Goal: Task Accomplishment & Management: Complete application form

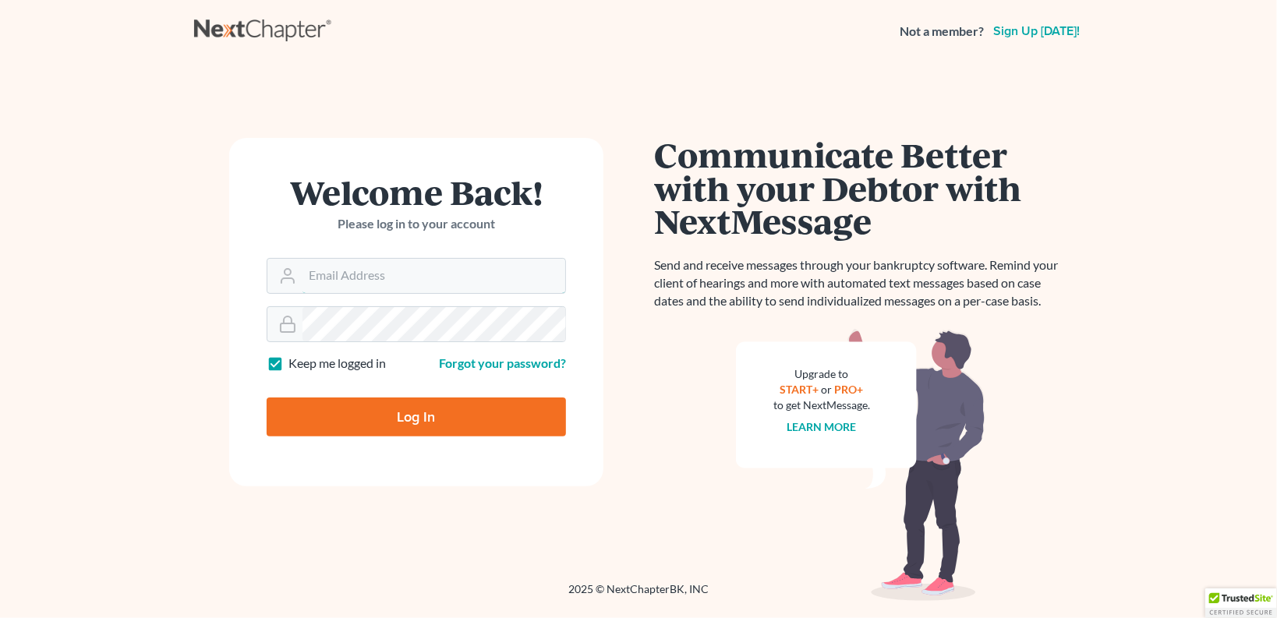
type input "[EMAIL_ADDRESS][DOMAIN_NAME]"
click at [412, 412] on input "Log In" at bounding box center [416, 417] width 299 height 39
type input "Thinking..."
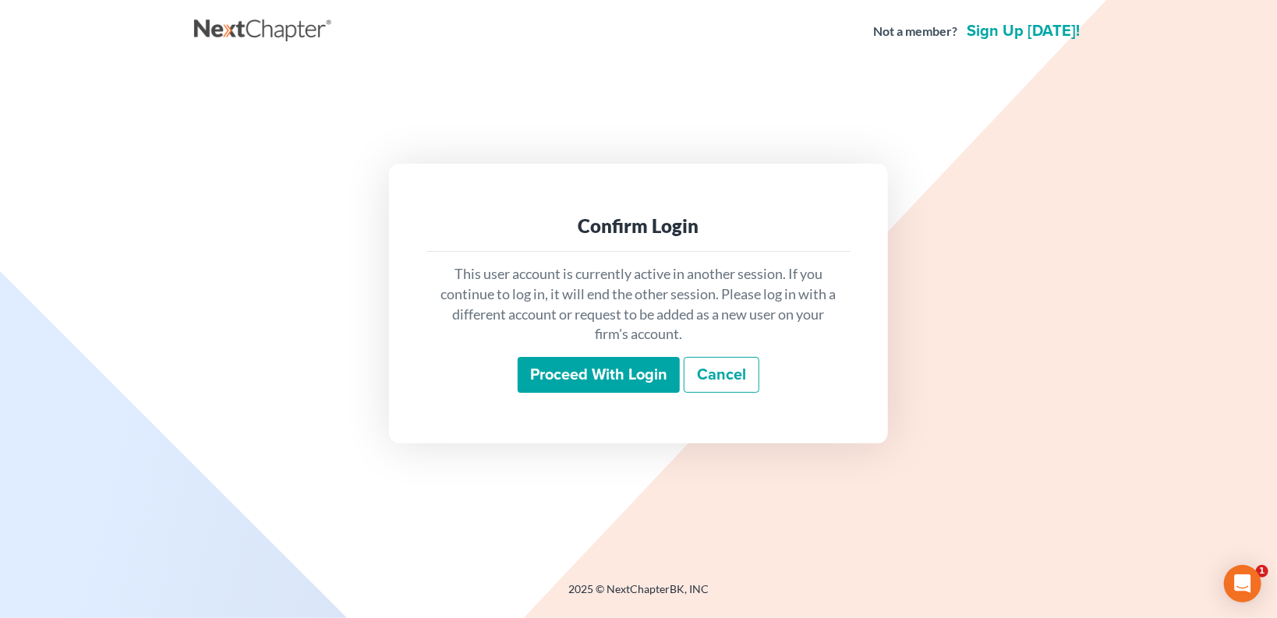
click at [574, 372] on input "Proceed with login" at bounding box center [599, 375] width 162 height 36
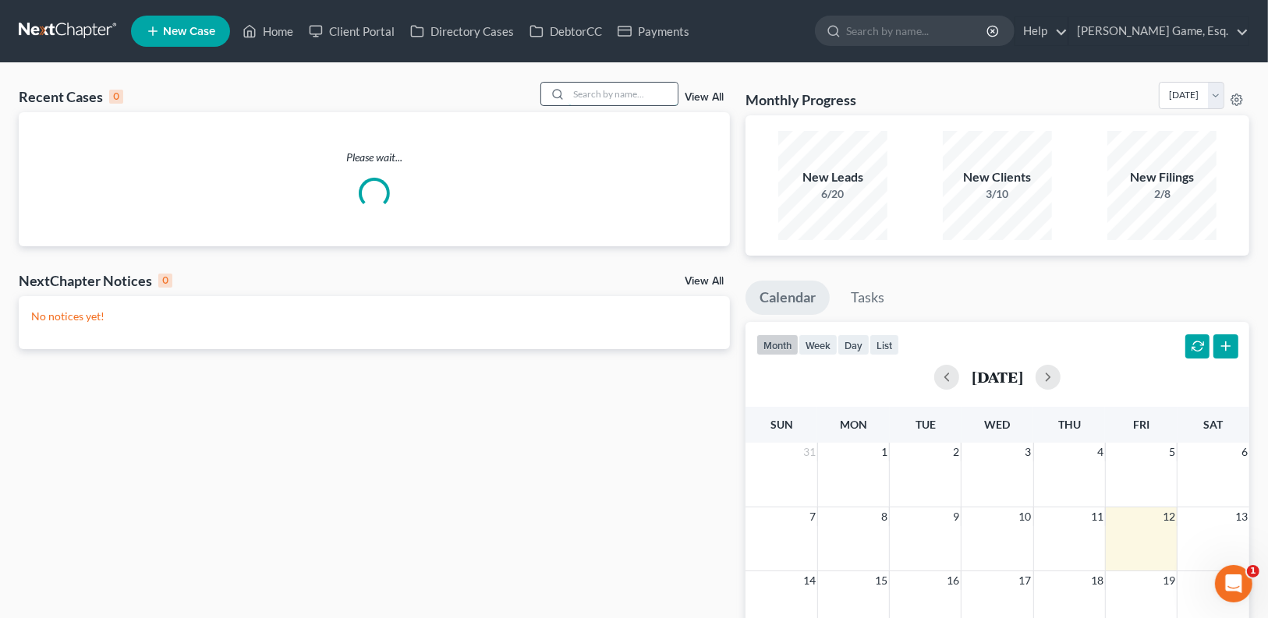
click at [614, 101] on input "search" at bounding box center [622, 94] width 109 height 23
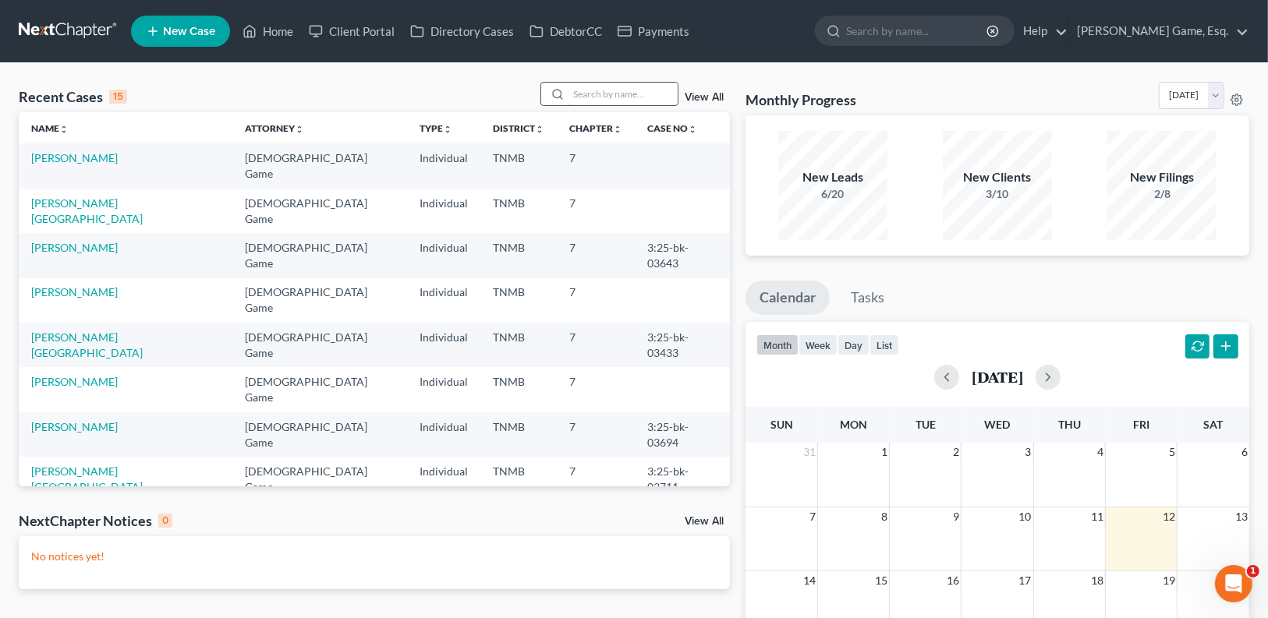
click at [587, 93] on input "search" at bounding box center [622, 94] width 109 height 23
type input "[PERSON_NAME]"
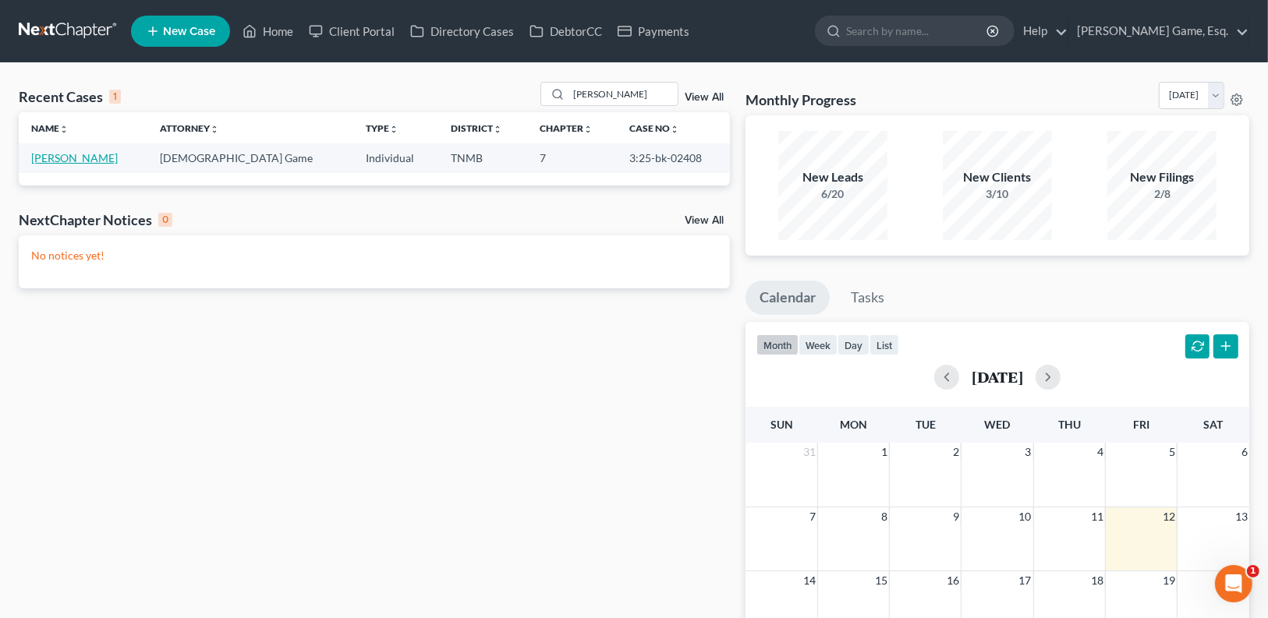
click at [82, 159] on link "[PERSON_NAME]" at bounding box center [74, 157] width 87 height 13
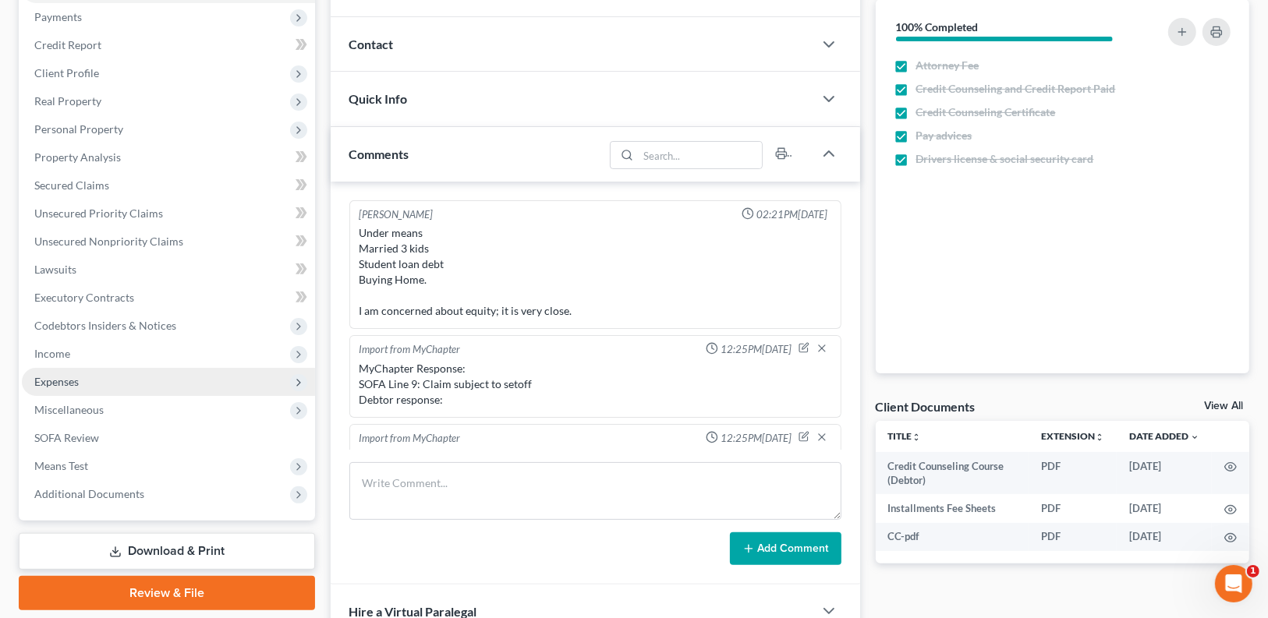
scroll to position [464, 0]
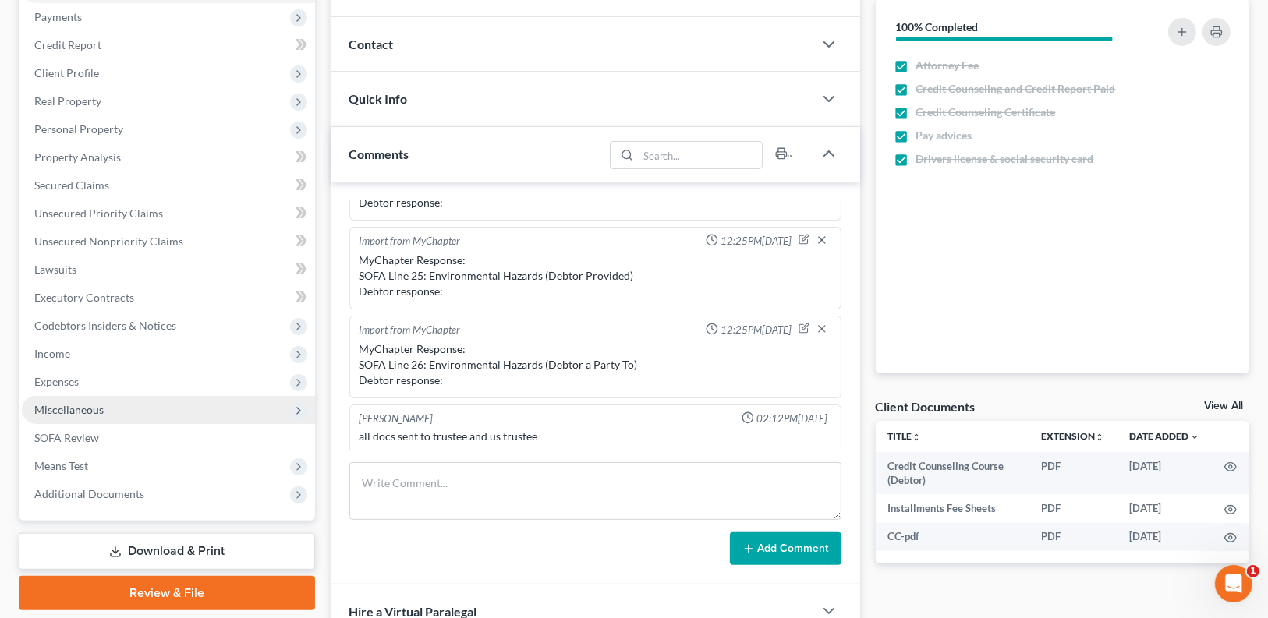
click at [111, 414] on span "Miscellaneous" at bounding box center [168, 410] width 293 height 28
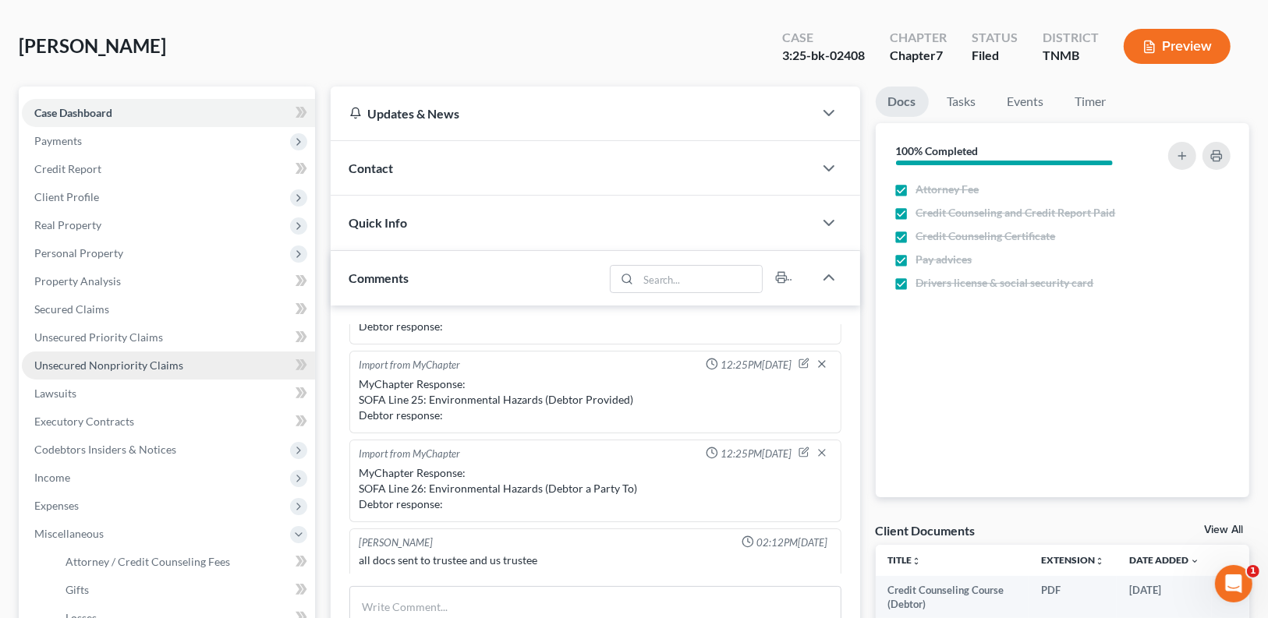
scroll to position [62, 0]
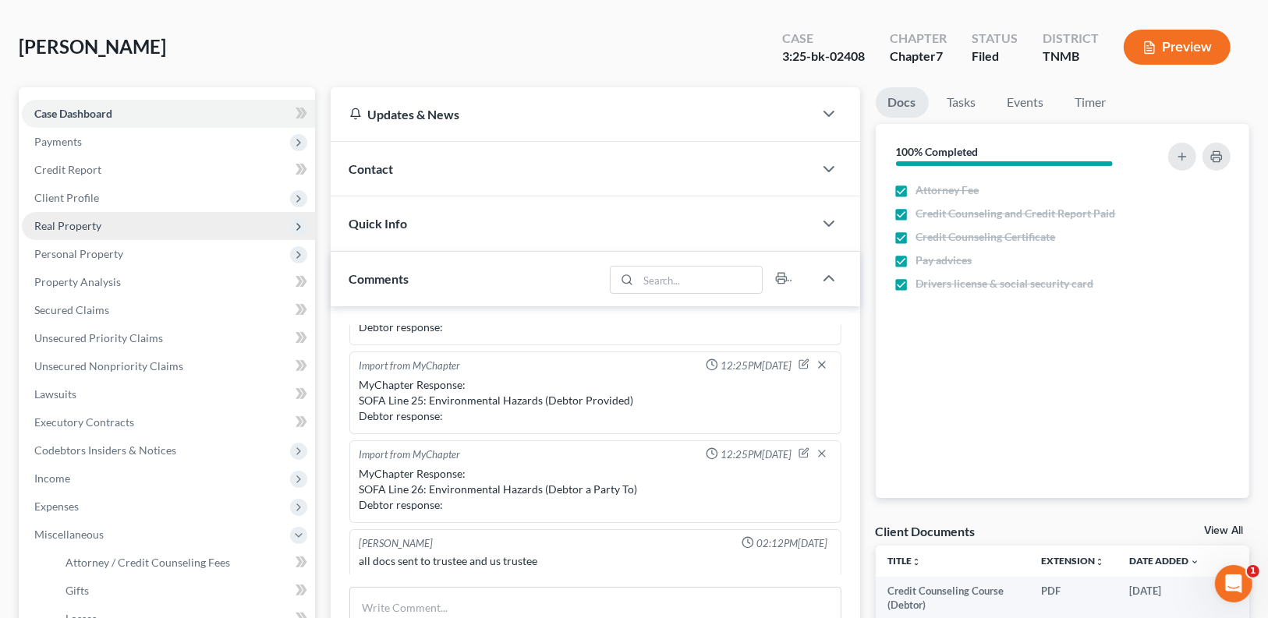
drag, startPoint x: 117, startPoint y: 253, endPoint x: 116, endPoint y: 234, distance: 19.5
click at [116, 252] on span "Personal Property" at bounding box center [78, 253] width 89 height 13
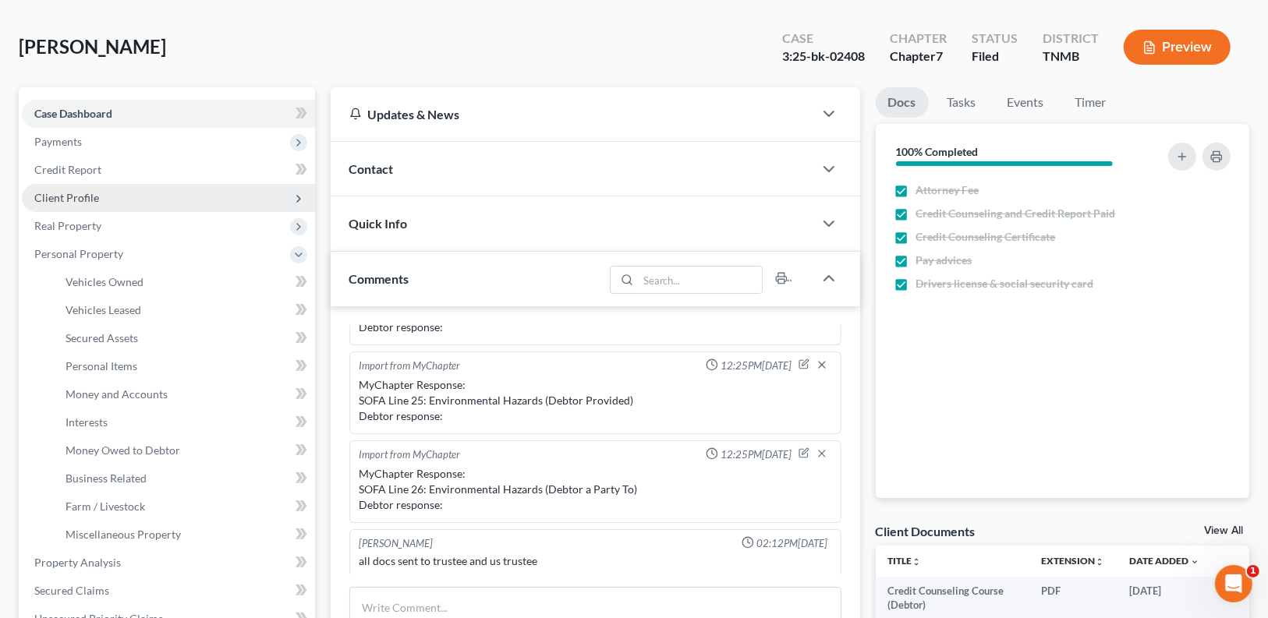
click at [116, 199] on span "Client Profile" at bounding box center [168, 198] width 293 height 28
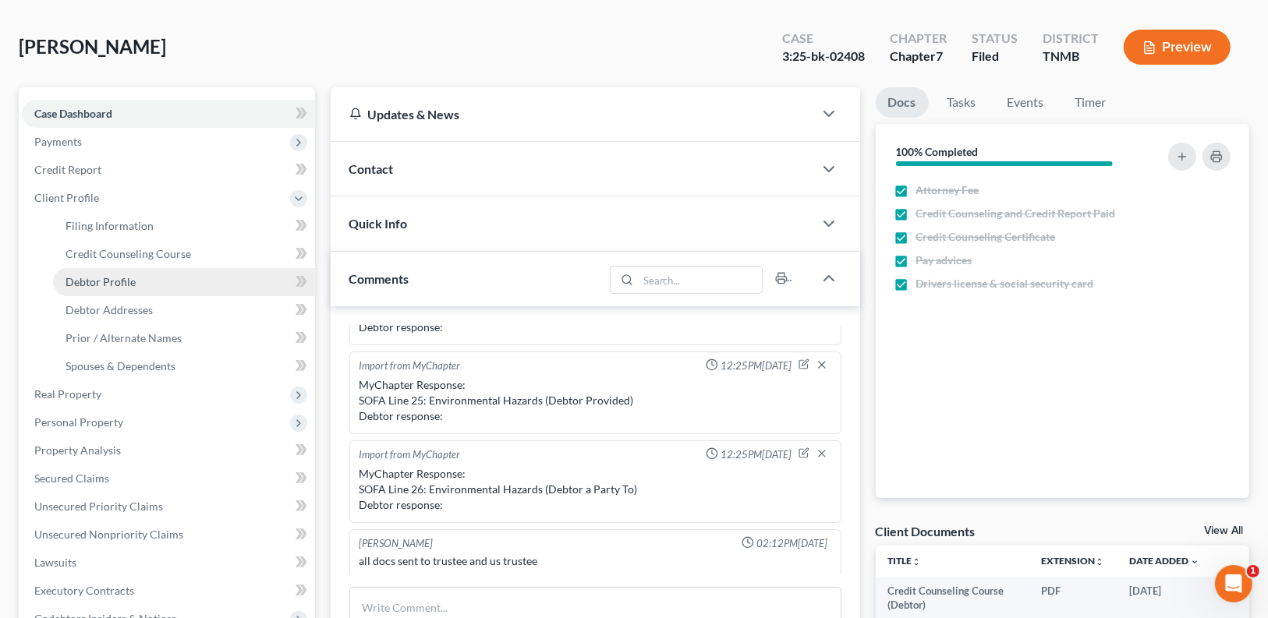
click at [136, 286] on link "Debtor Profile" at bounding box center [184, 282] width 262 height 28
select select "1"
select select "3"
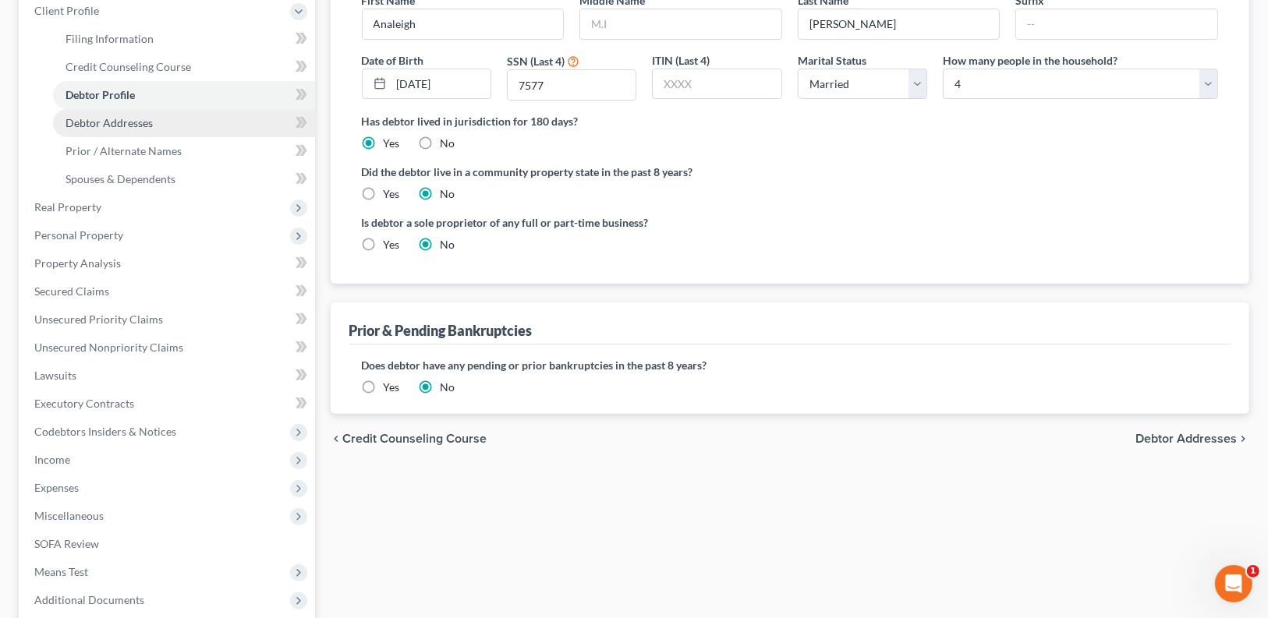
click at [159, 117] on link "Debtor Addresses" at bounding box center [184, 123] width 262 height 28
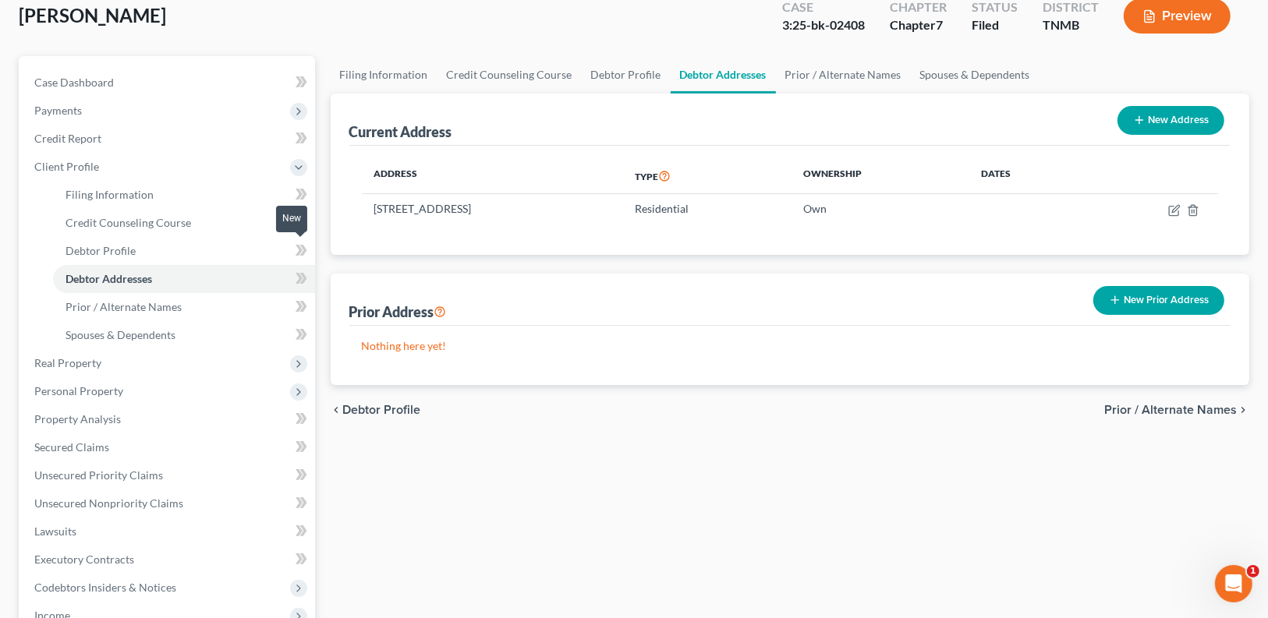
scroll to position [62, 0]
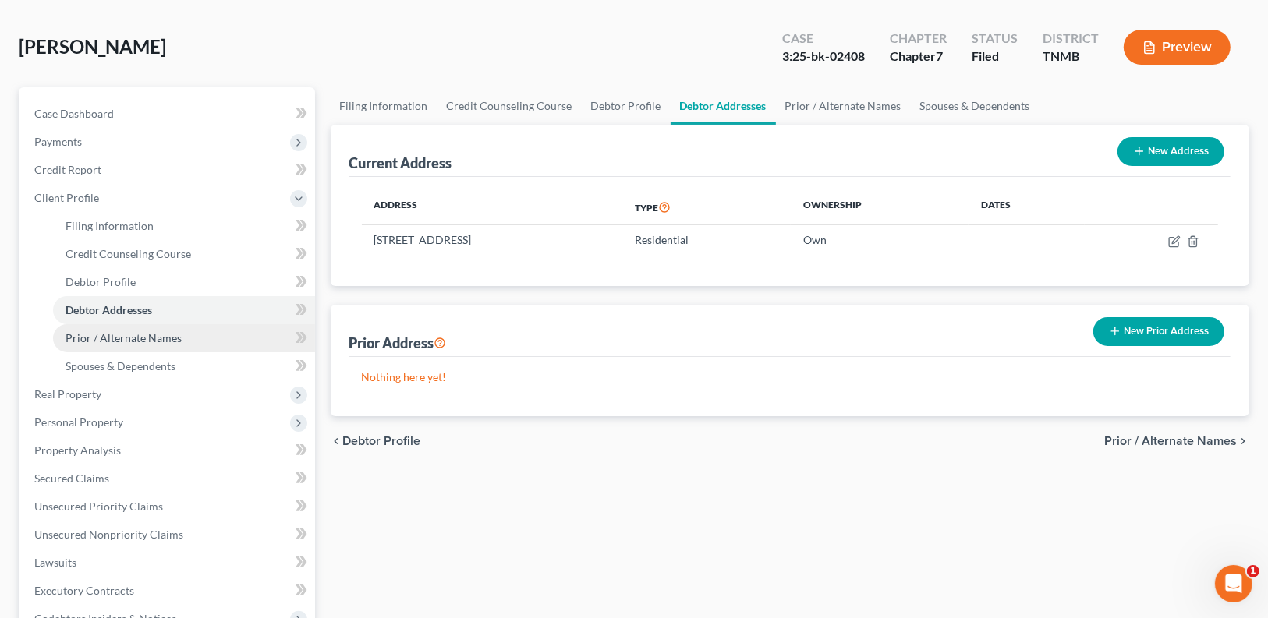
click at [179, 338] on span "Prior / Alternate Names" at bounding box center [123, 337] width 116 height 13
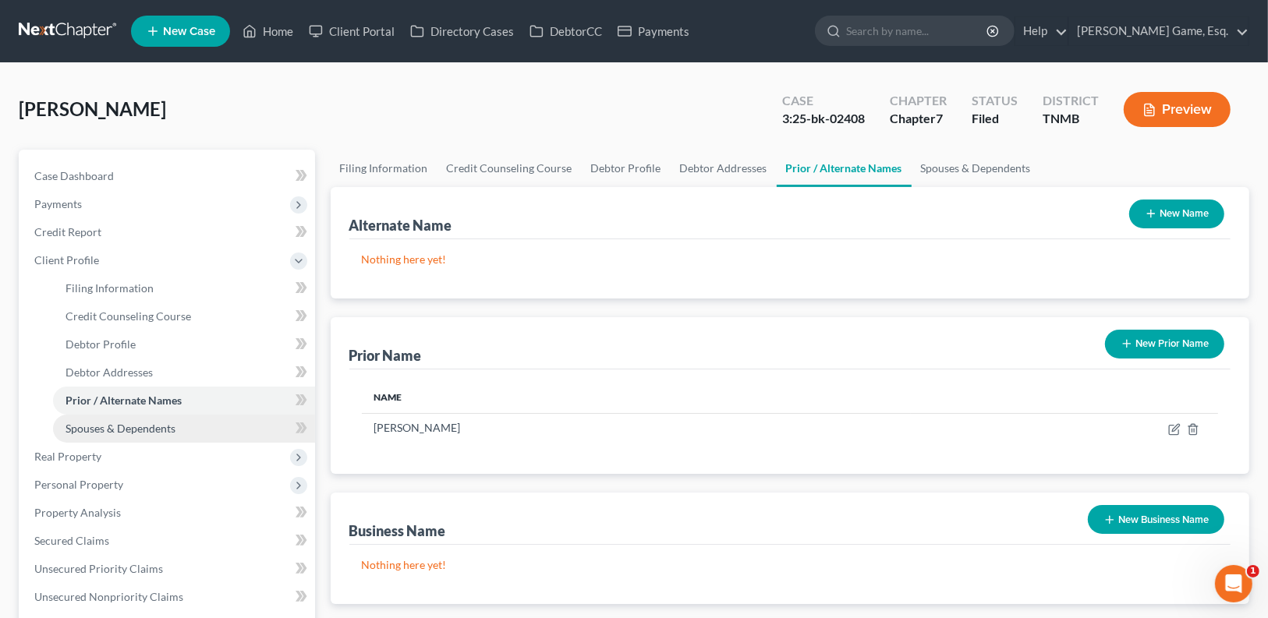
click at [189, 429] on link "Spouses & Dependents" at bounding box center [184, 429] width 262 height 28
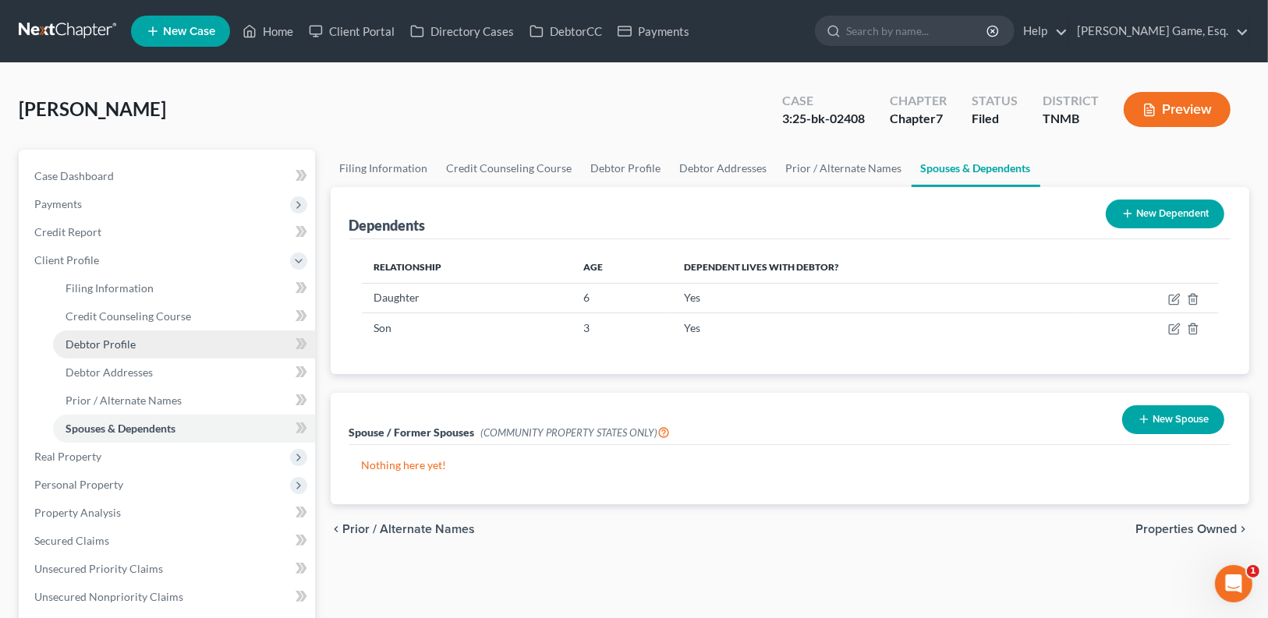
click at [154, 346] on link "Debtor Profile" at bounding box center [184, 345] width 262 height 28
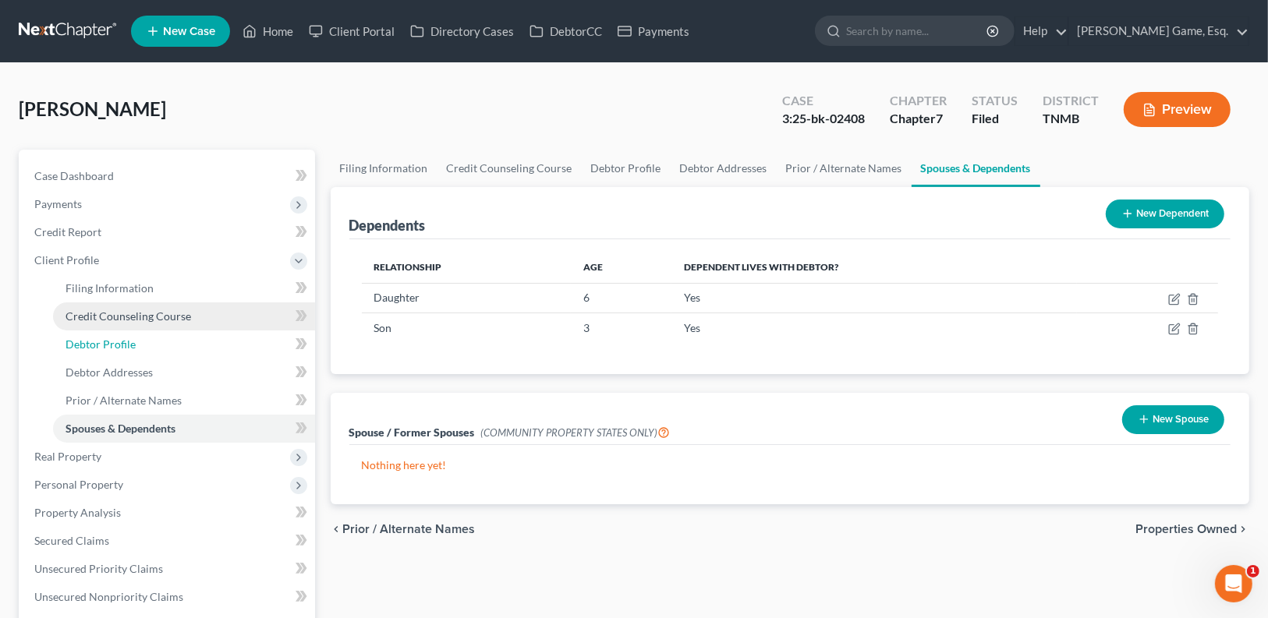
select select "1"
select select "3"
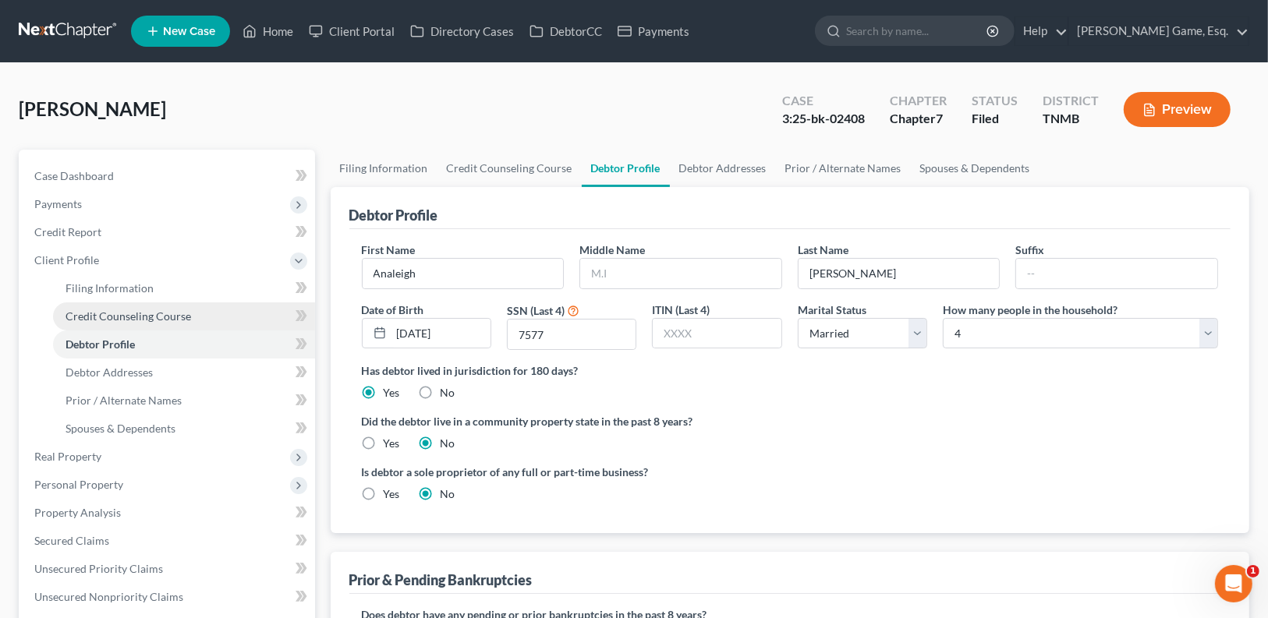
click at [157, 313] on span "Credit Counseling Course" at bounding box center [128, 315] width 126 height 13
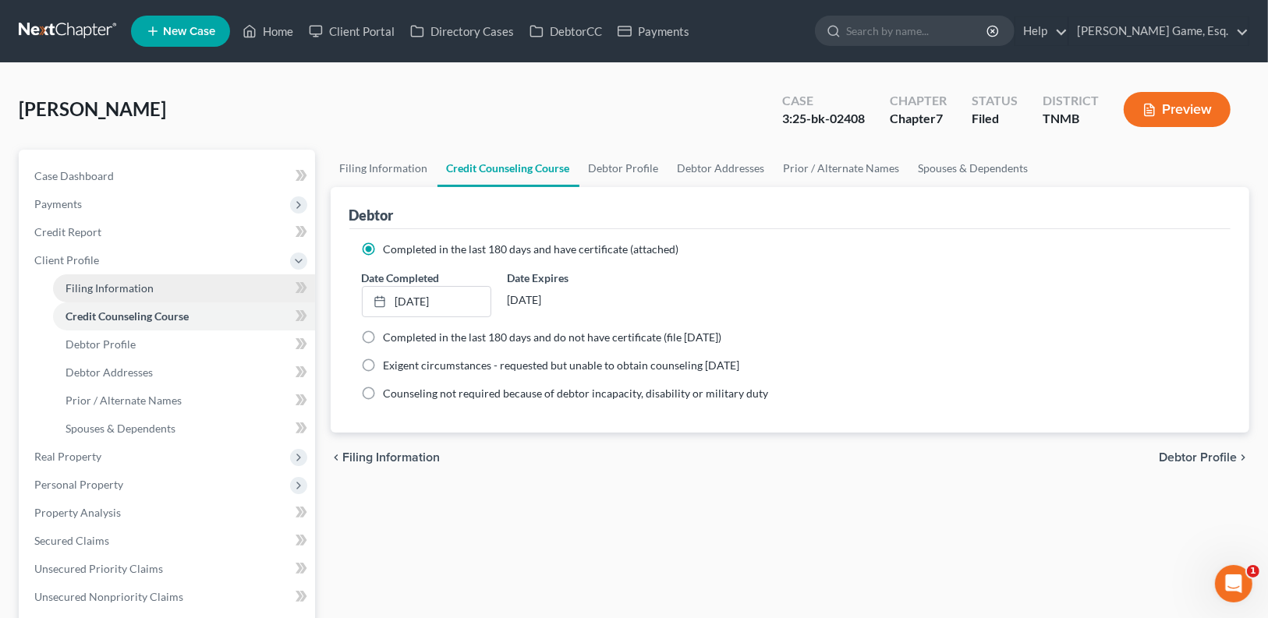
click at [150, 282] on span "Filing Information" at bounding box center [109, 287] width 88 height 13
select select "1"
select select "0"
select select "44"
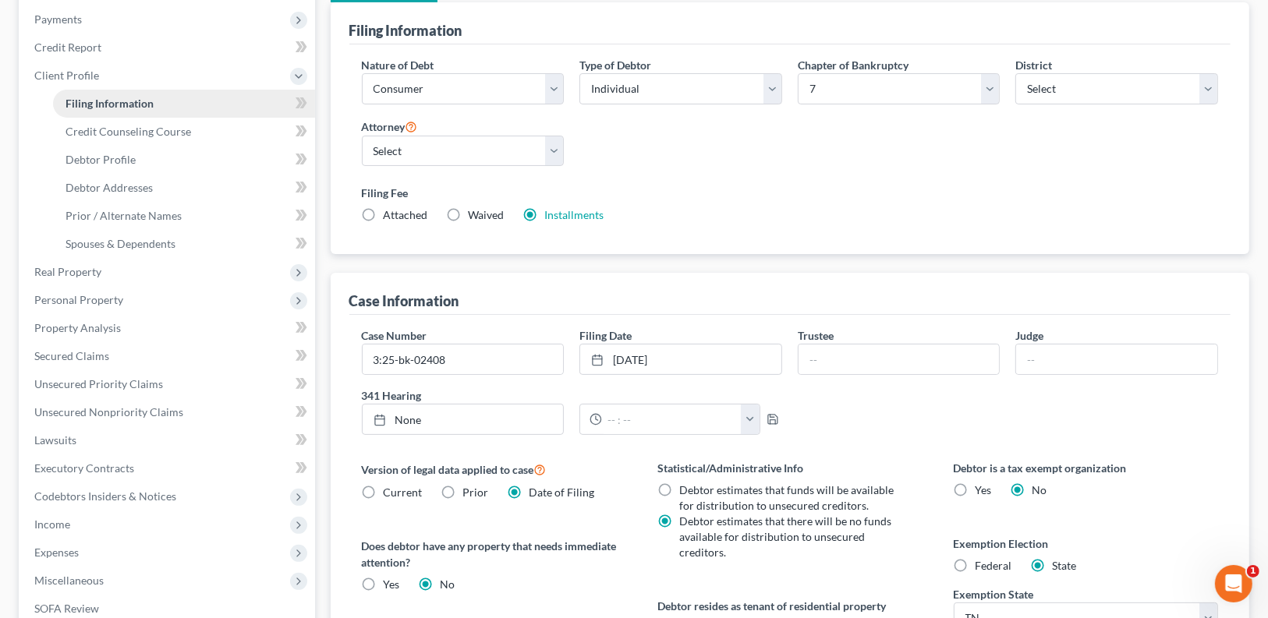
scroll to position [187, 0]
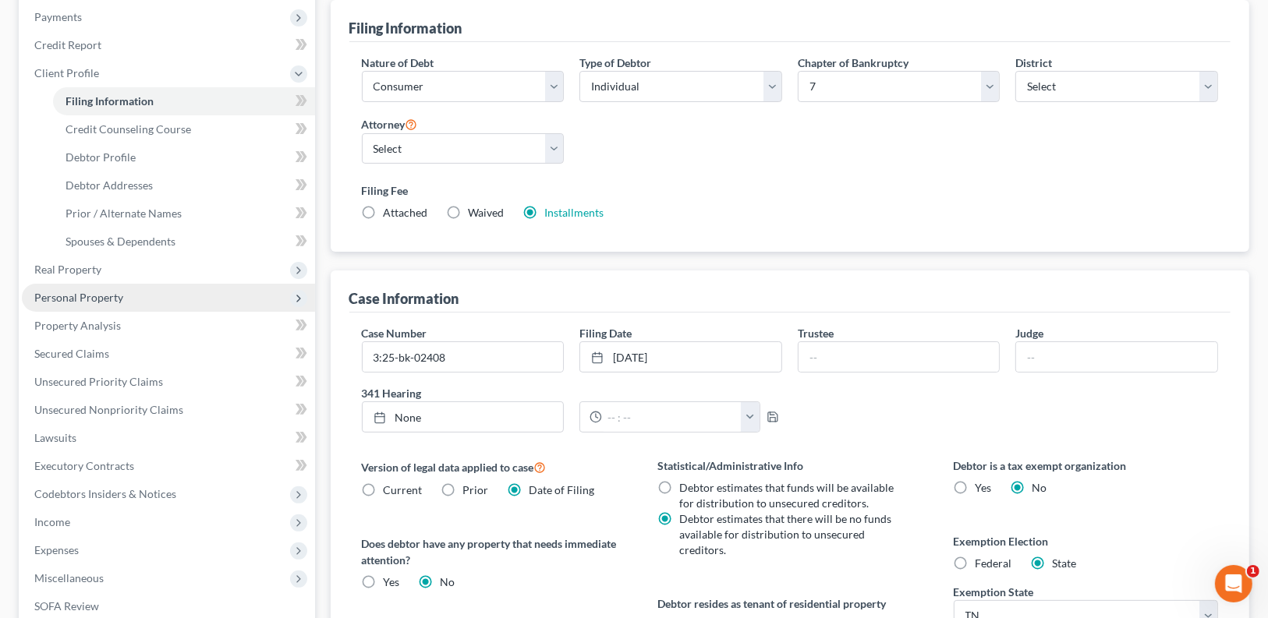
click at [128, 305] on span "Personal Property" at bounding box center [168, 298] width 293 height 28
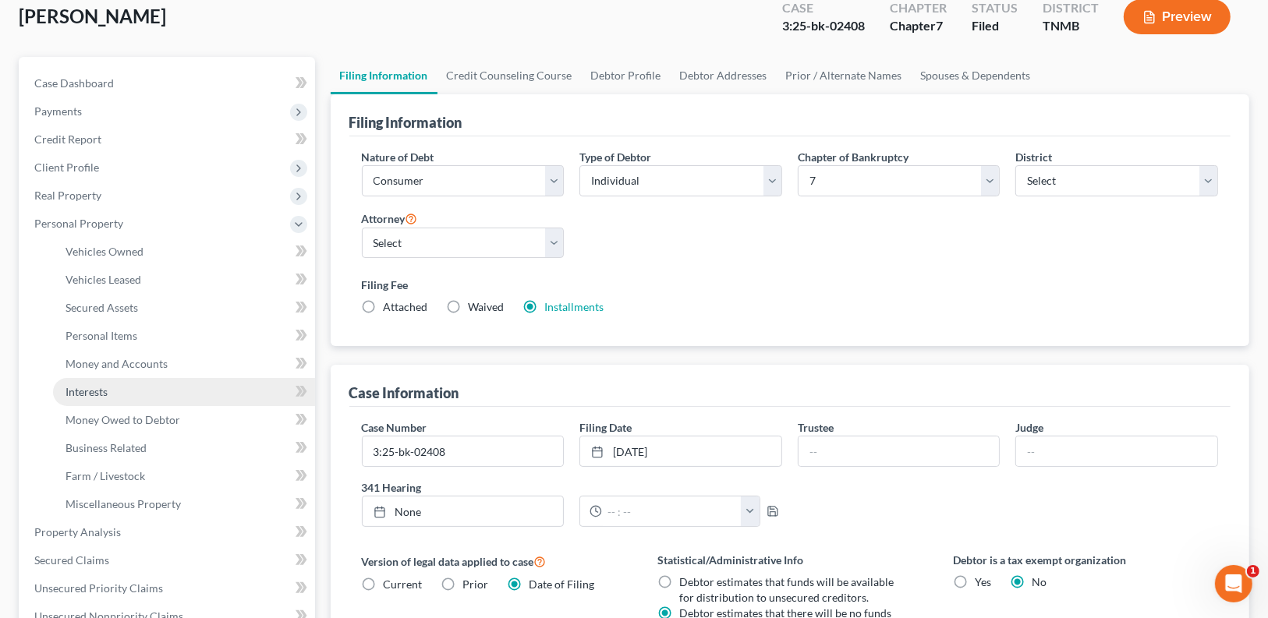
scroll to position [62, 0]
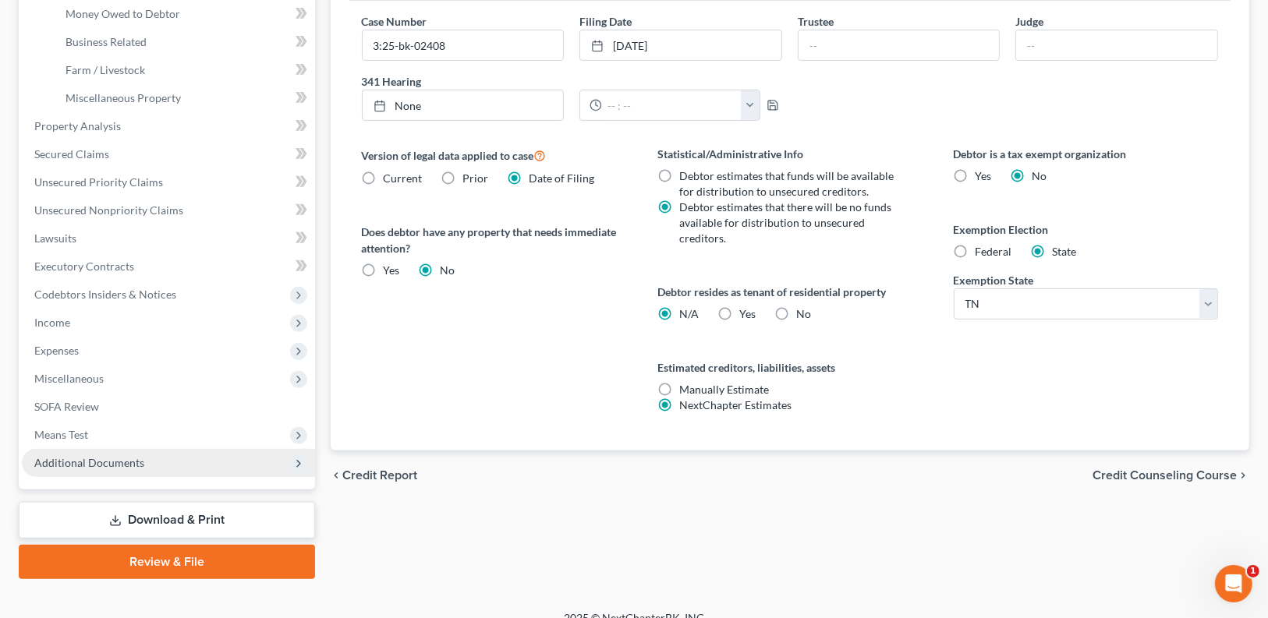
click at [121, 463] on span "Additional Documents" at bounding box center [89, 462] width 110 height 13
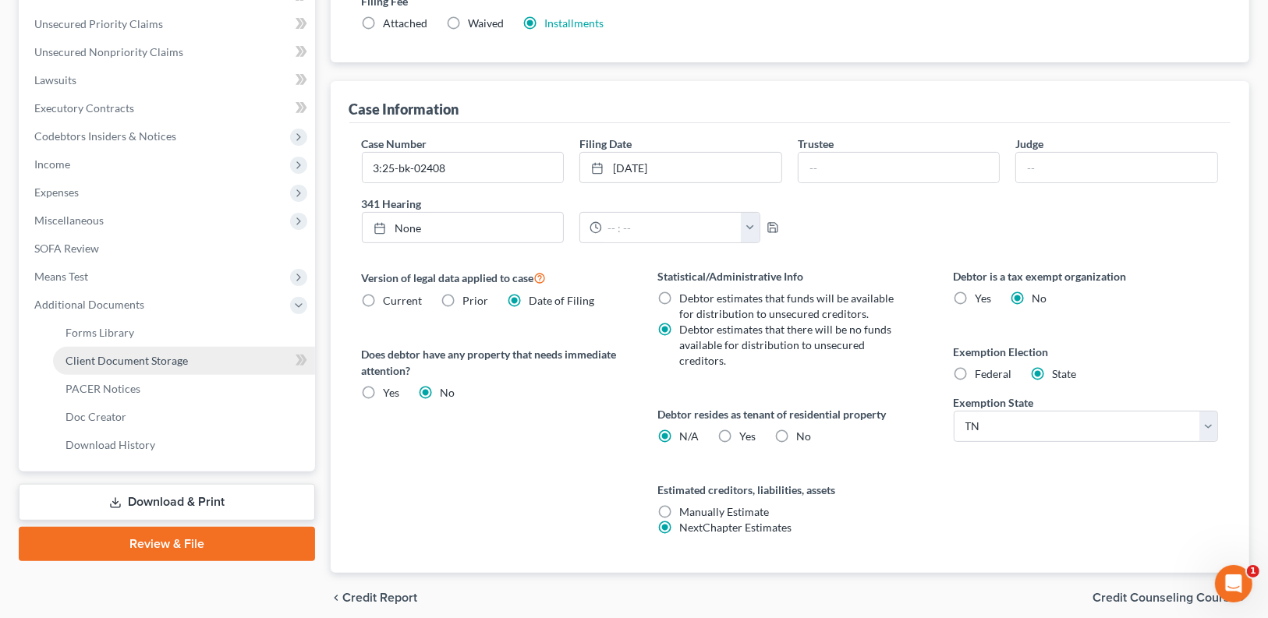
click at [163, 354] on span "Client Document Storage" at bounding box center [126, 360] width 122 height 13
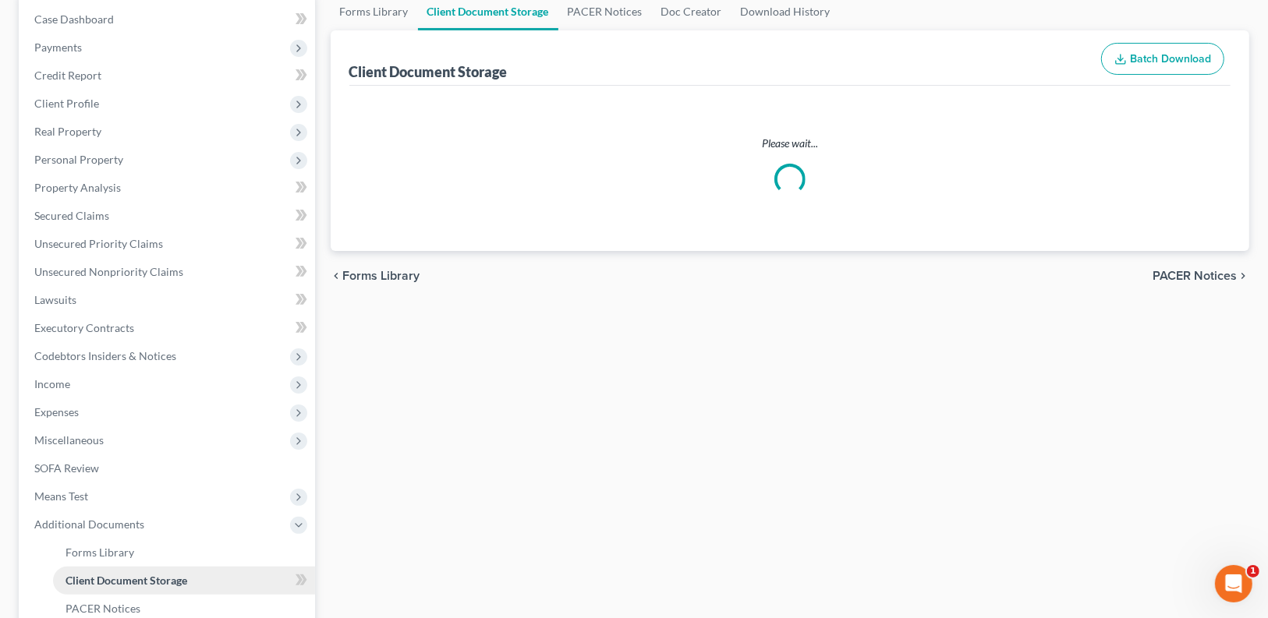
select select "0"
select select "8"
select select "0"
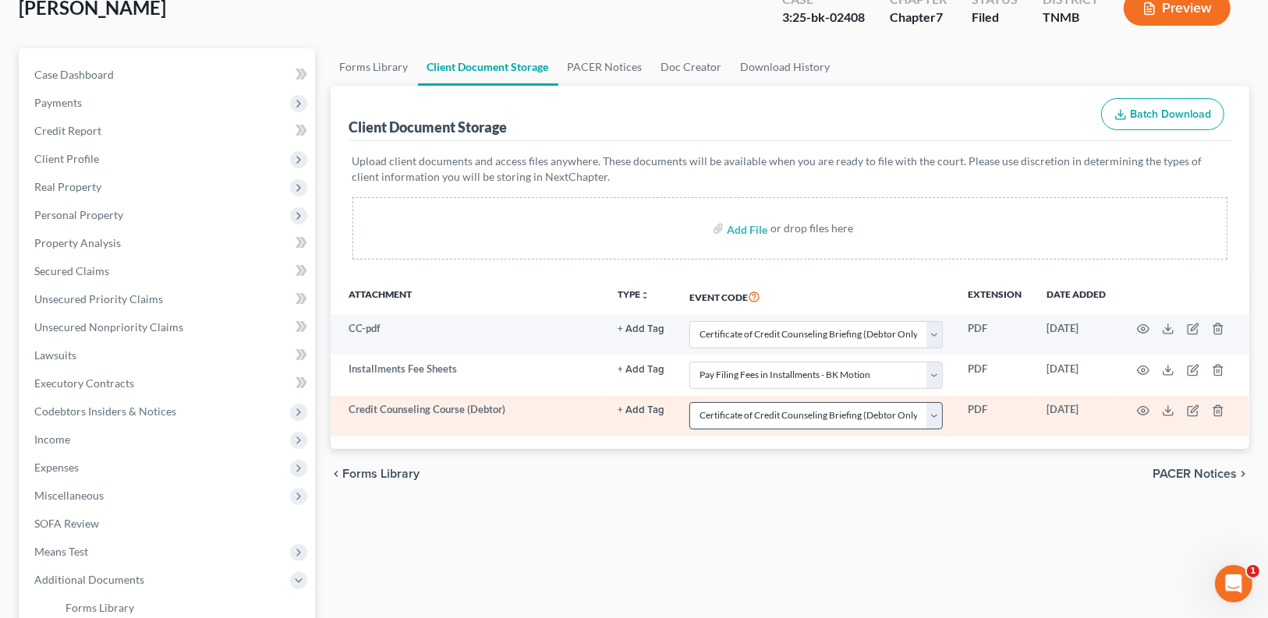
scroll to position [125, 0]
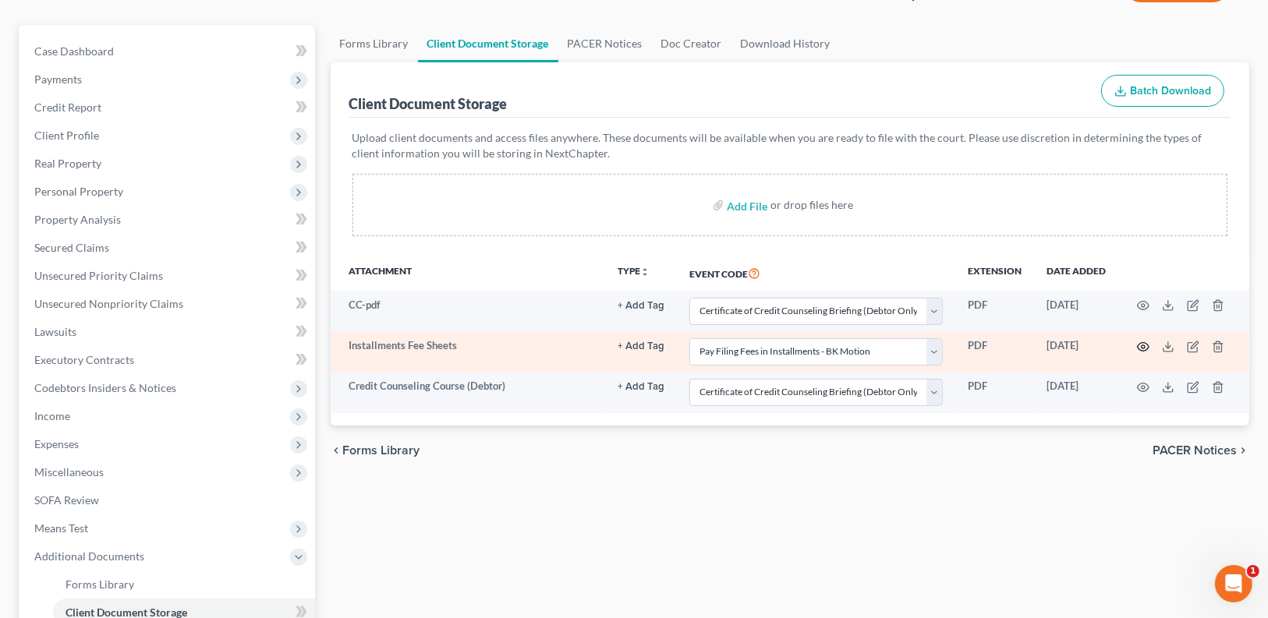
click at [1148, 348] on icon "button" at bounding box center [1143, 347] width 12 height 12
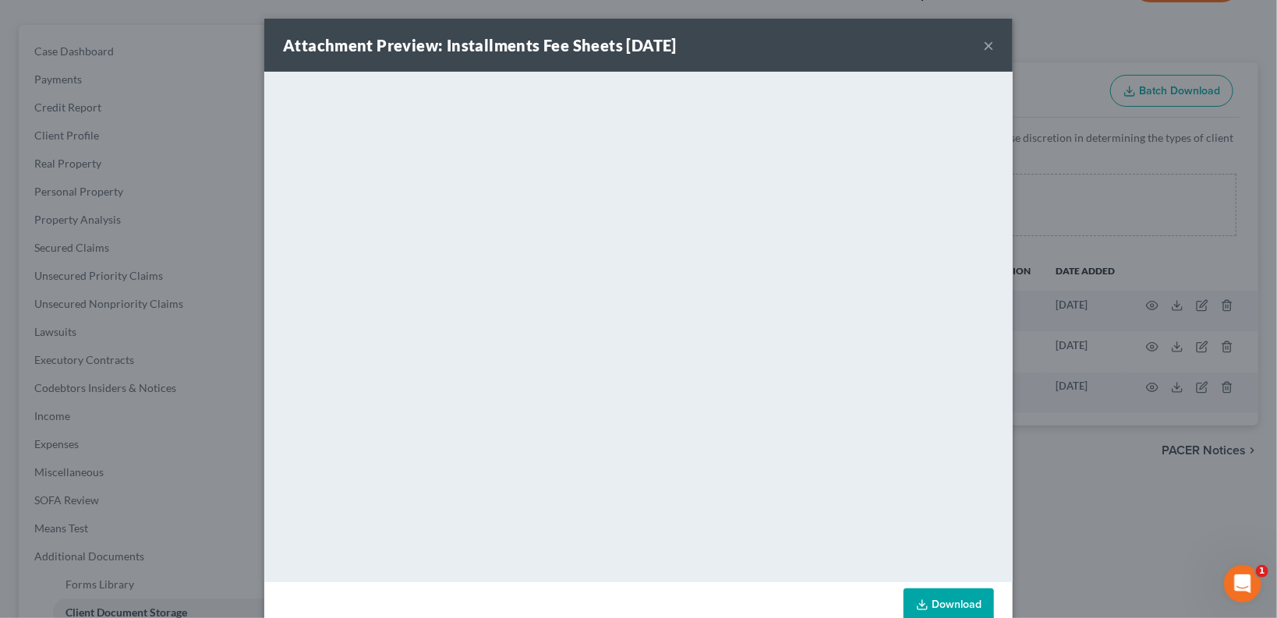
drag, startPoint x: 988, startPoint y: 44, endPoint x: 907, endPoint y: 28, distance: 82.6
click at [988, 43] on button "×" at bounding box center [988, 45] width 11 height 19
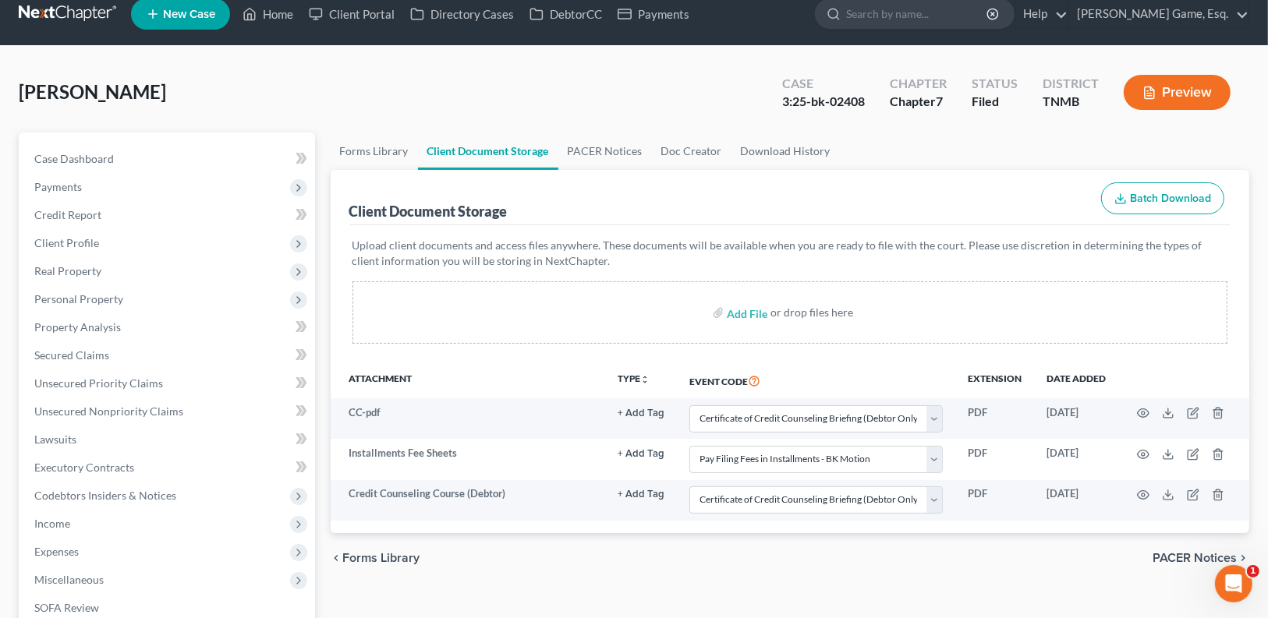
scroll to position [0, 0]
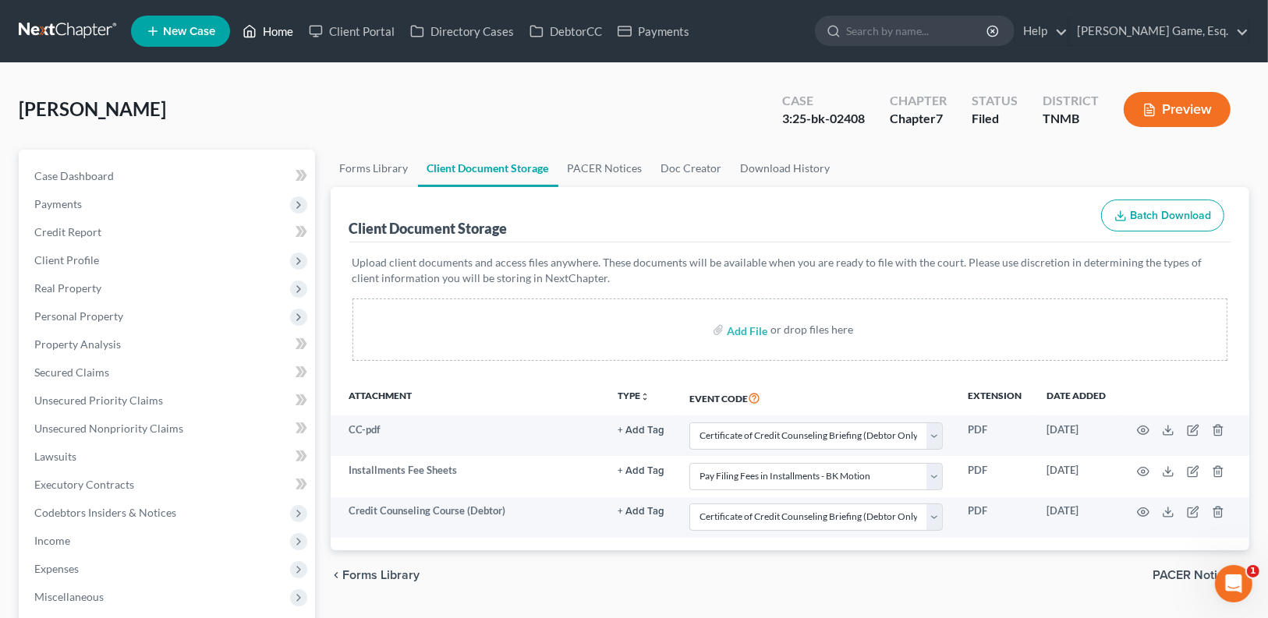
click at [278, 34] on link "Home" at bounding box center [268, 31] width 66 height 28
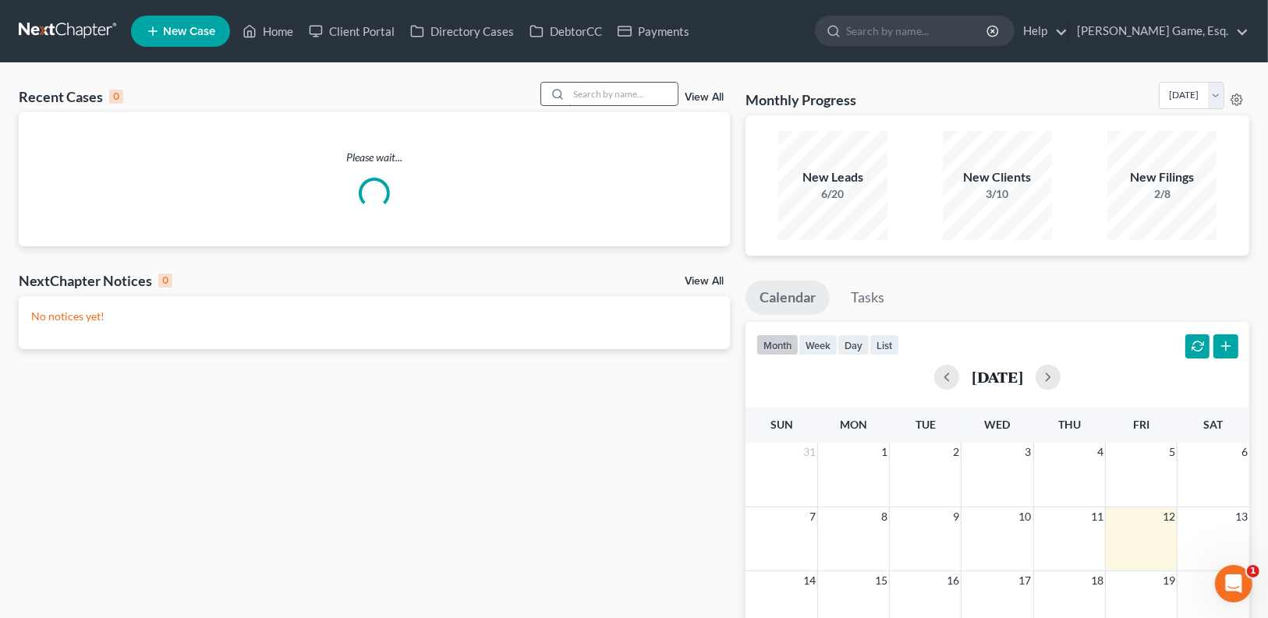
click at [595, 92] on input "search" at bounding box center [622, 94] width 109 height 23
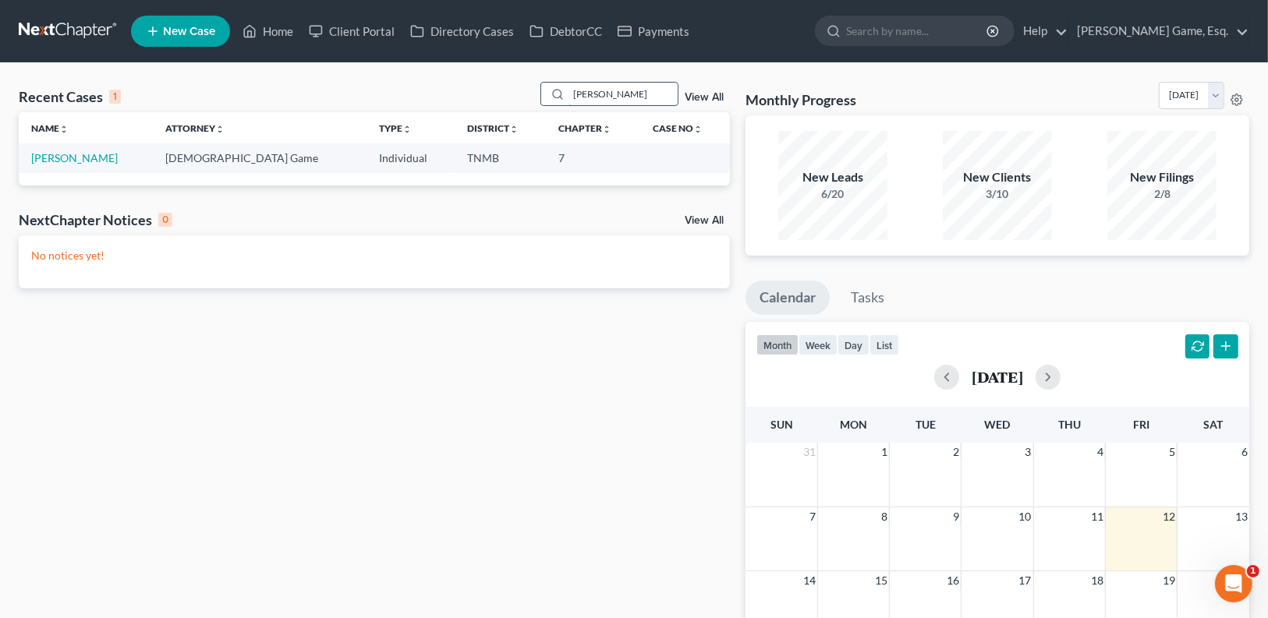
drag, startPoint x: 619, startPoint y: 93, endPoint x: 556, endPoint y: 94, distance: 63.2
click at [556, 94] on div "[PERSON_NAME]" at bounding box center [609, 94] width 139 height 24
type input "shenault"
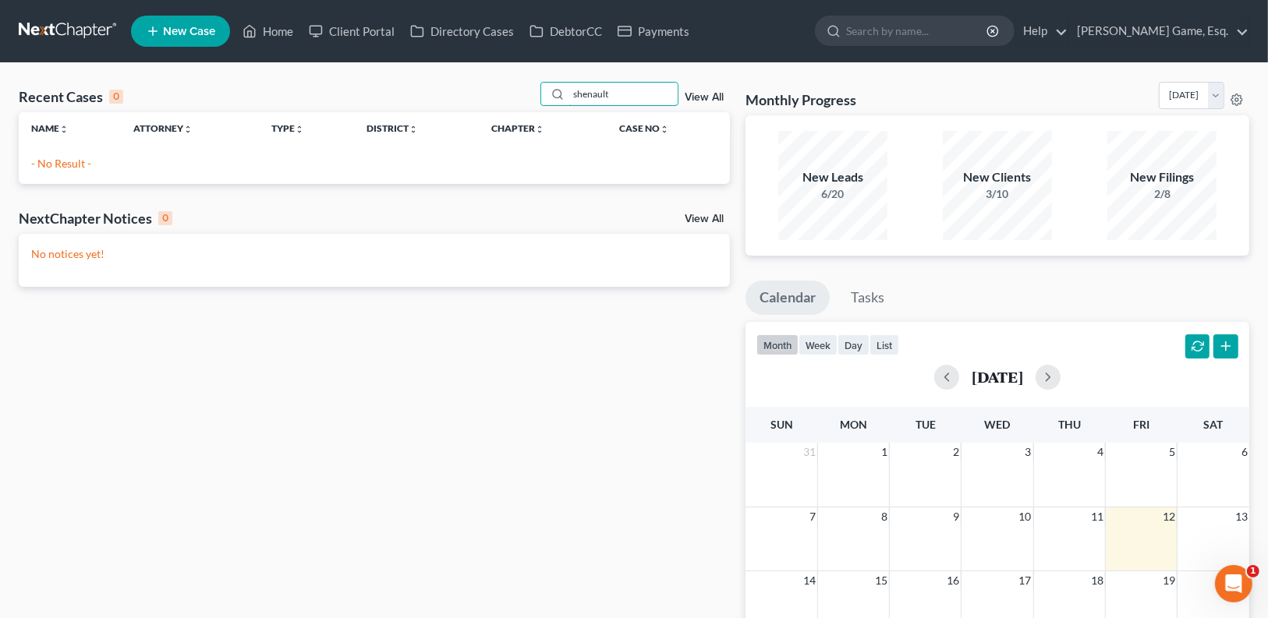
drag, startPoint x: 619, startPoint y: 94, endPoint x: 508, endPoint y: 92, distance: 110.7
click at [508, 92] on div "Recent Cases 0 shenault View All" at bounding box center [374, 97] width 711 height 30
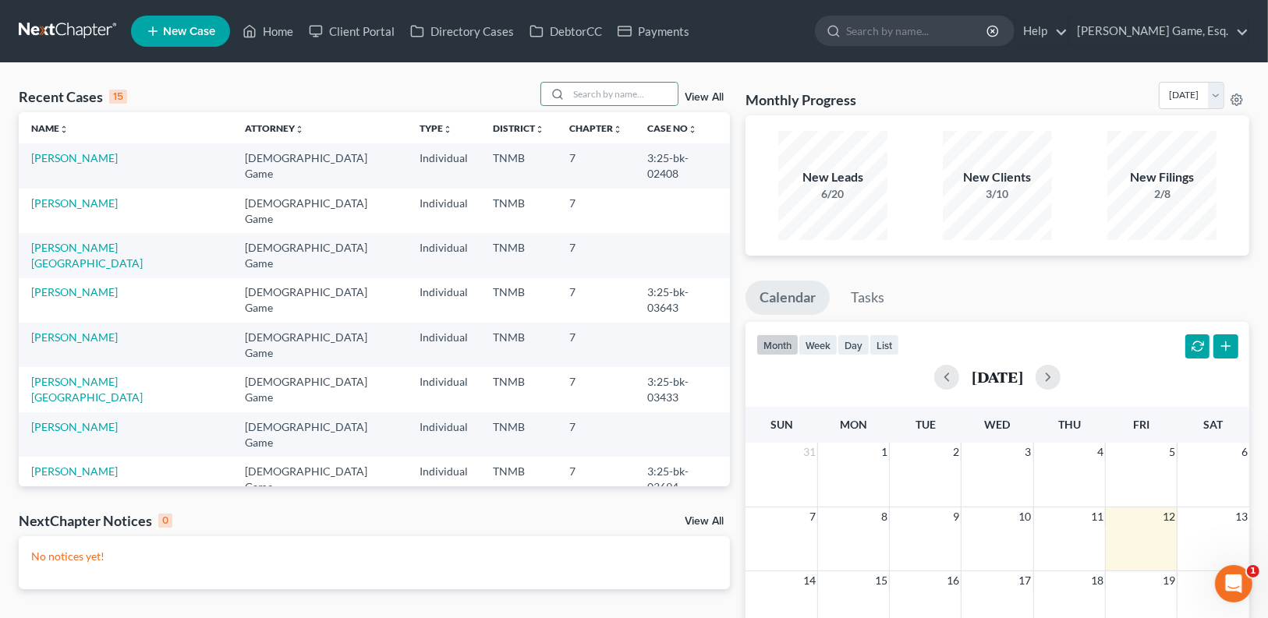
click at [183, 34] on span "New Case" at bounding box center [189, 32] width 52 height 12
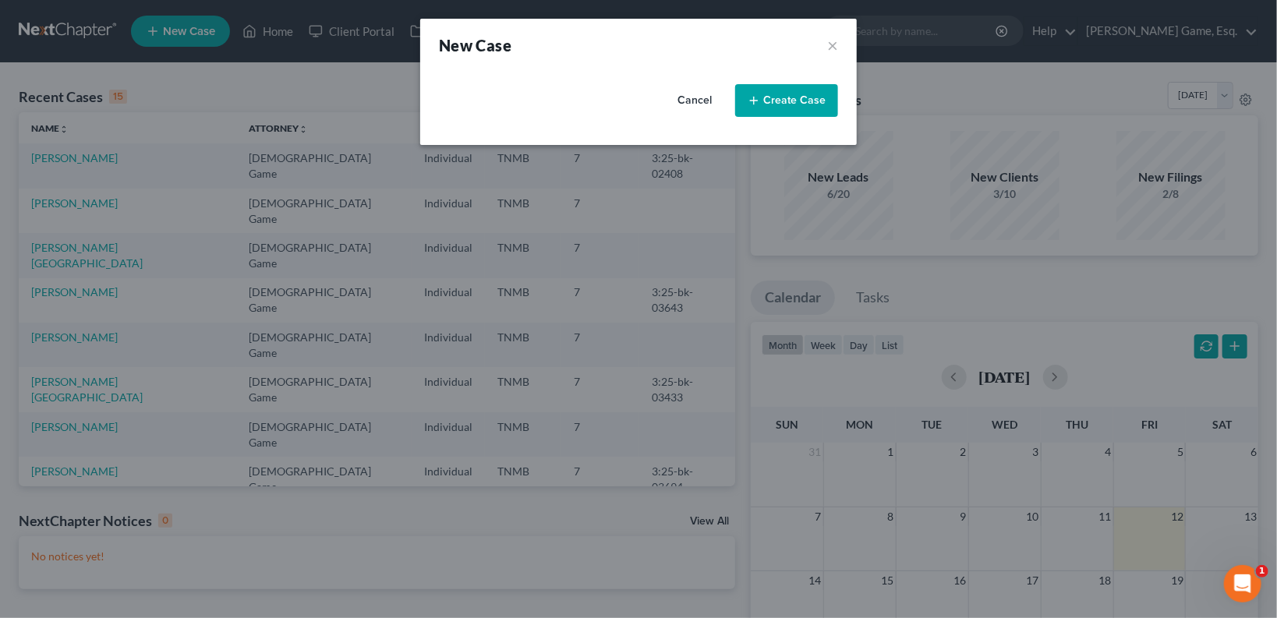
select select "75"
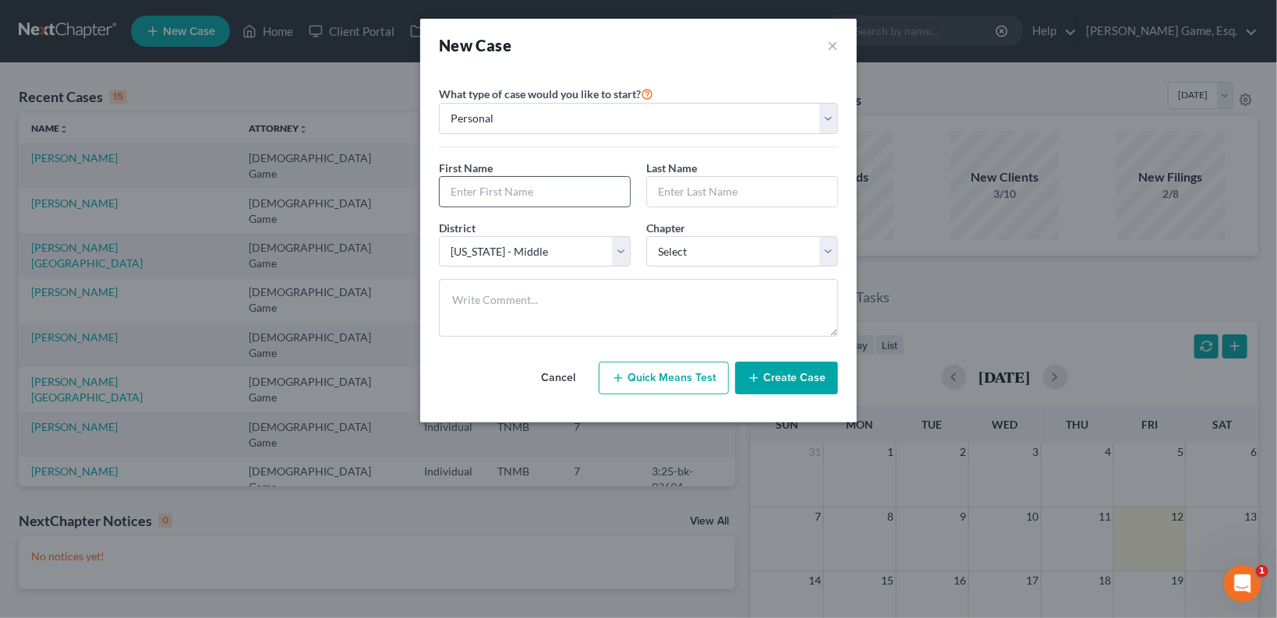
click at [503, 177] on input "text" at bounding box center [535, 192] width 190 height 30
type input "[PERSON_NAME]"
type input "Shenault"
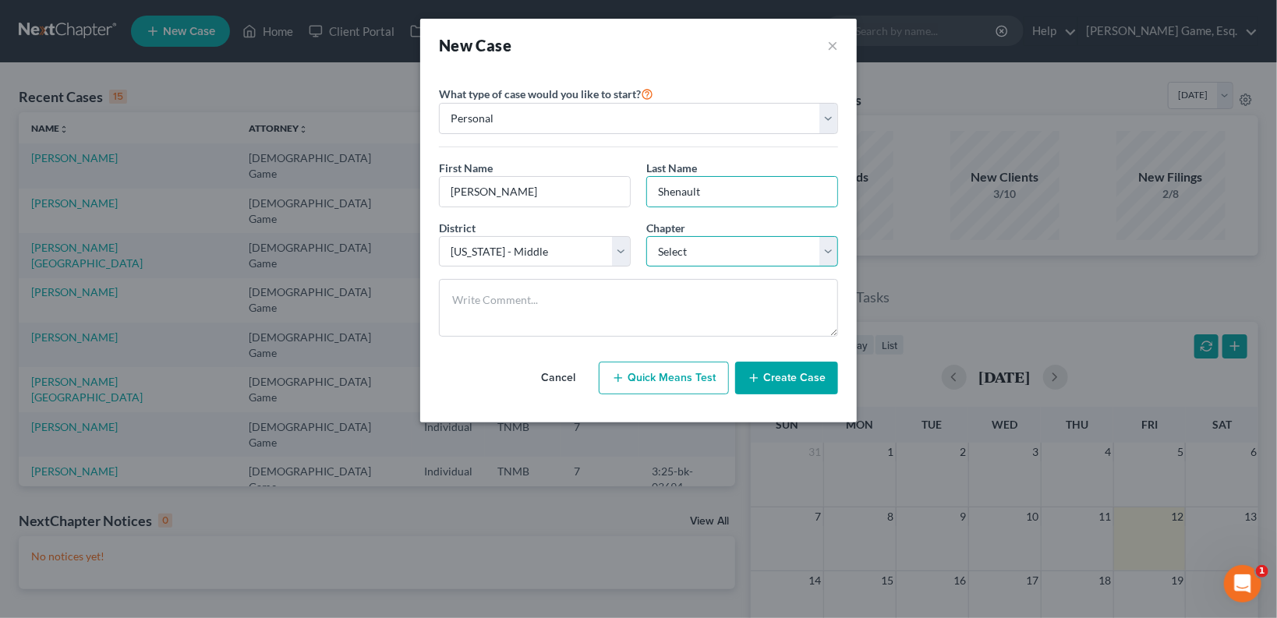
click at [726, 250] on select "Select 7 11 12 13" at bounding box center [742, 251] width 192 height 31
select select "0"
click at [646, 236] on select "Select 7 11 12 13" at bounding box center [742, 251] width 192 height 31
click at [786, 384] on button "Create Case" at bounding box center [786, 378] width 103 height 33
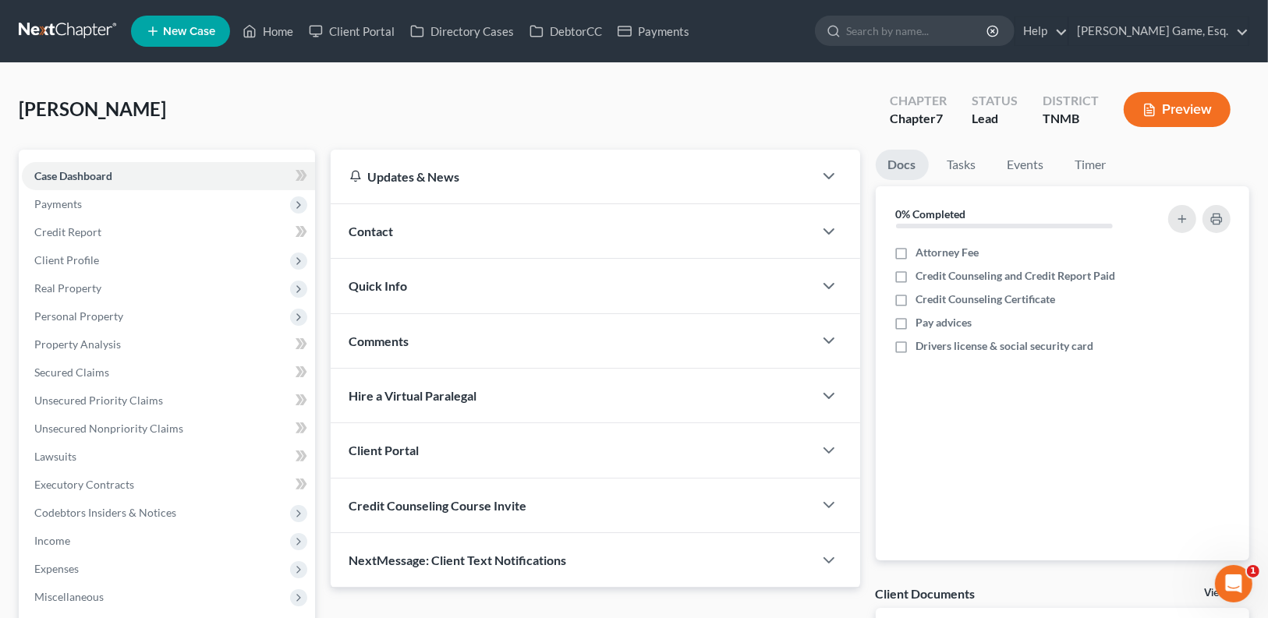
click at [445, 231] on div "Contact" at bounding box center [572, 231] width 483 height 54
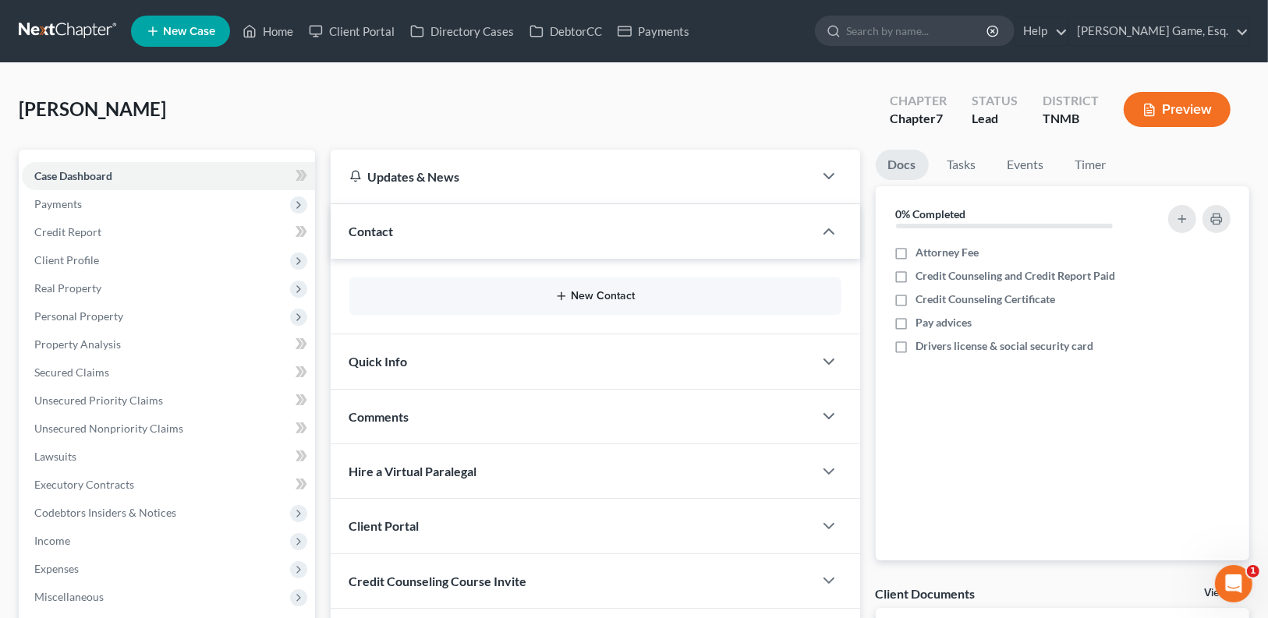
click at [603, 299] on button "New Contact" at bounding box center [595, 296] width 467 height 12
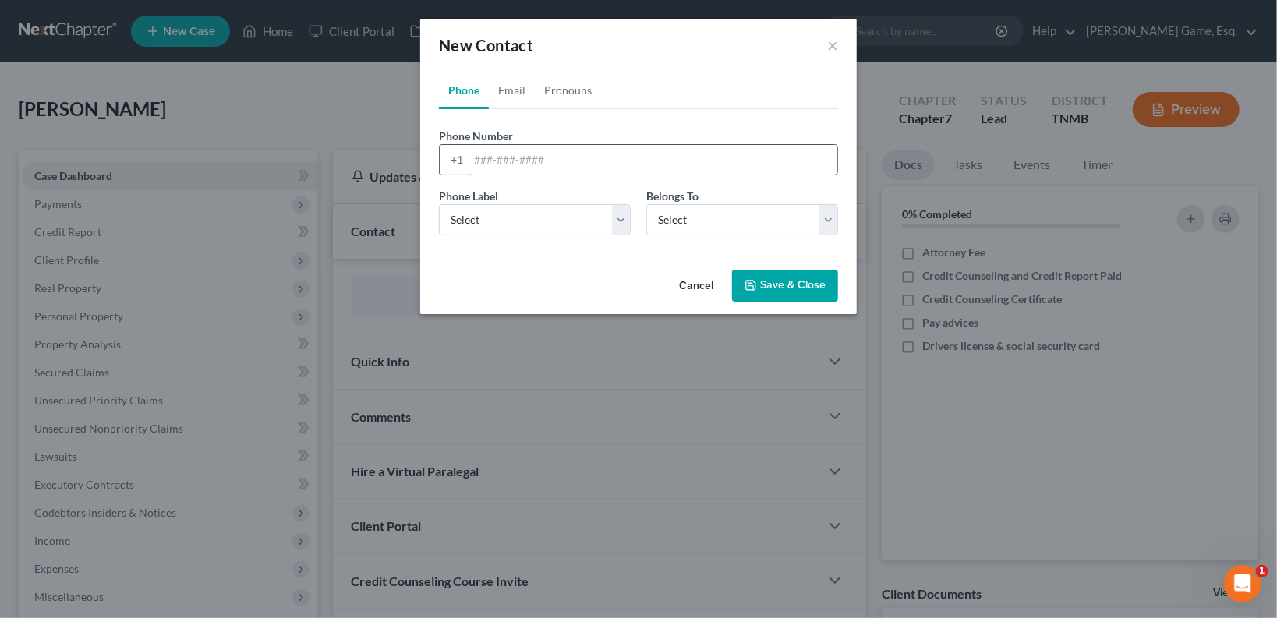
click at [536, 164] on input "tel" at bounding box center [653, 160] width 369 height 30
type input "70822035120"
click at [546, 208] on select "Select Mobile Home Work Other" at bounding box center [535, 219] width 192 height 31
select select "0"
click at [439, 204] on select "Select Mobile Home Work Other" at bounding box center [535, 219] width 192 height 31
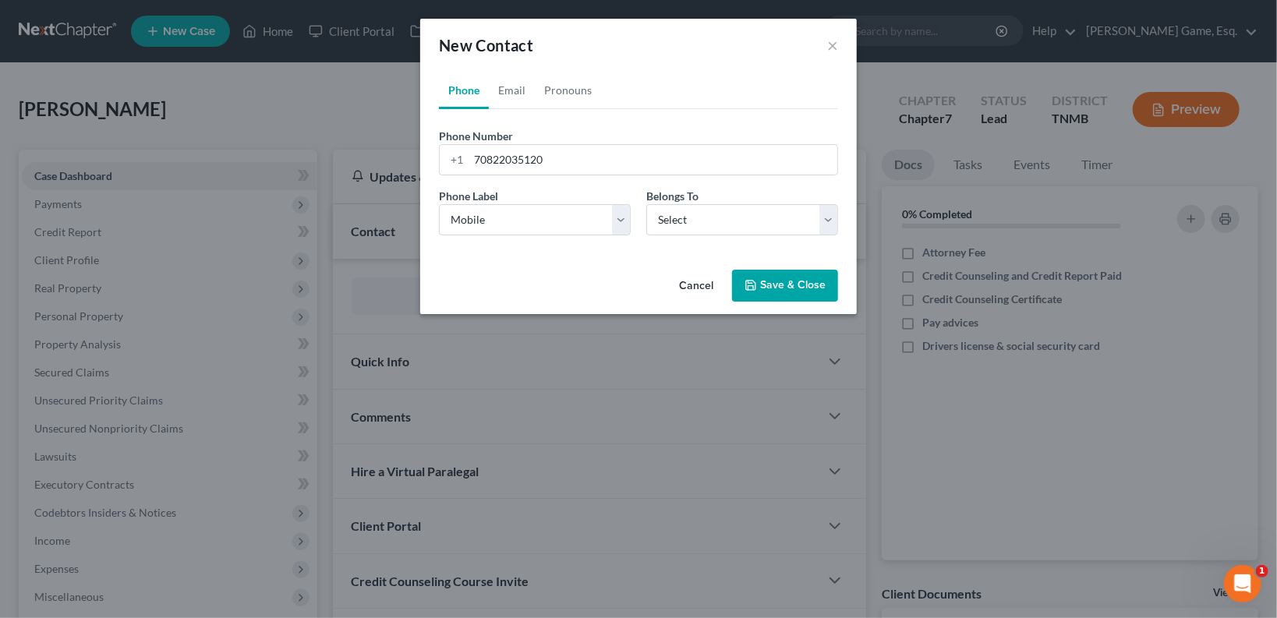
click at [688, 236] on div "Phone Label * Select Mobile Home Work Other Belongs To * Select Client Other" at bounding box center [638, 218] width 415 height 60
click at [699, 218] on select "Select Client Other" at bounding box center [742, 219] width 192 height 31
select select "0"
click at [646, 204] on select "Select Client Other" at bounding box center [742, 219] width 192 height 31
click at [562, 158] on input "70822035120" at bounding box center [653, 160] width 369 height 30
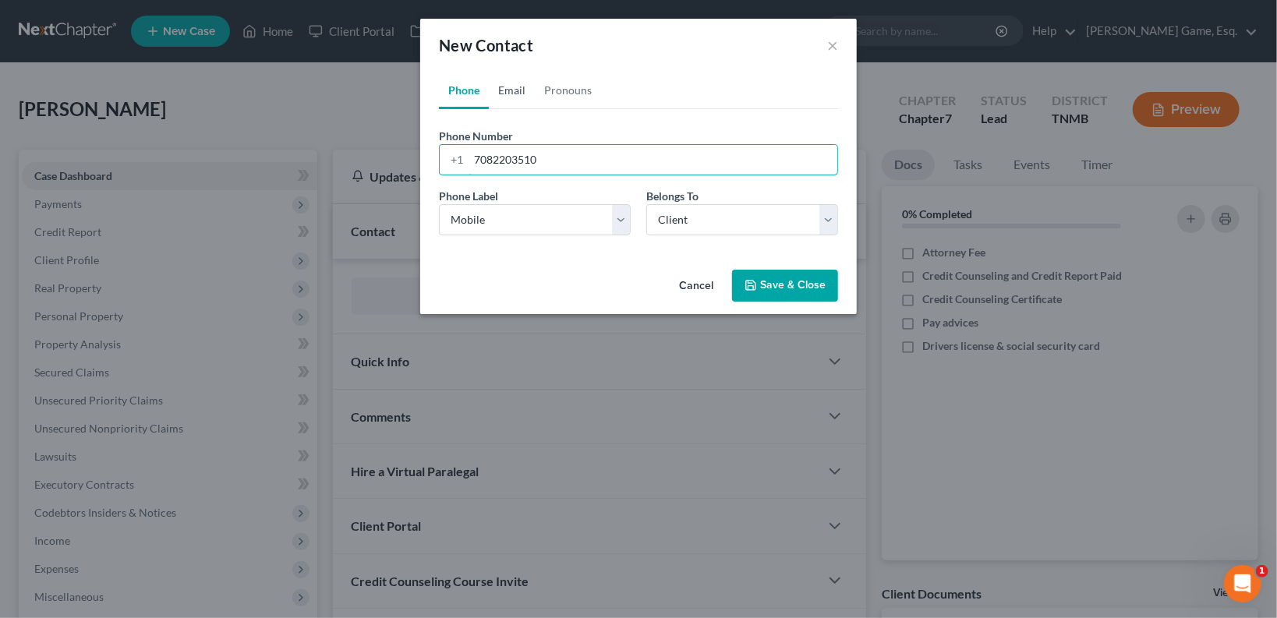
type input "7082203510"
click at [518, 90] on link "Email" at bounding box center [512, 90] width 46 height 37
click at [546, 163] on input "email" at bounding box center [653, 160] width 369 height 30
type input "[EMAIL_ADDRESS][DOMAIN_NAME]"
drag, startPoint x: 529, startPoint y: 212, endPoint x: 528, endPoint y: 223, distance: 11.0
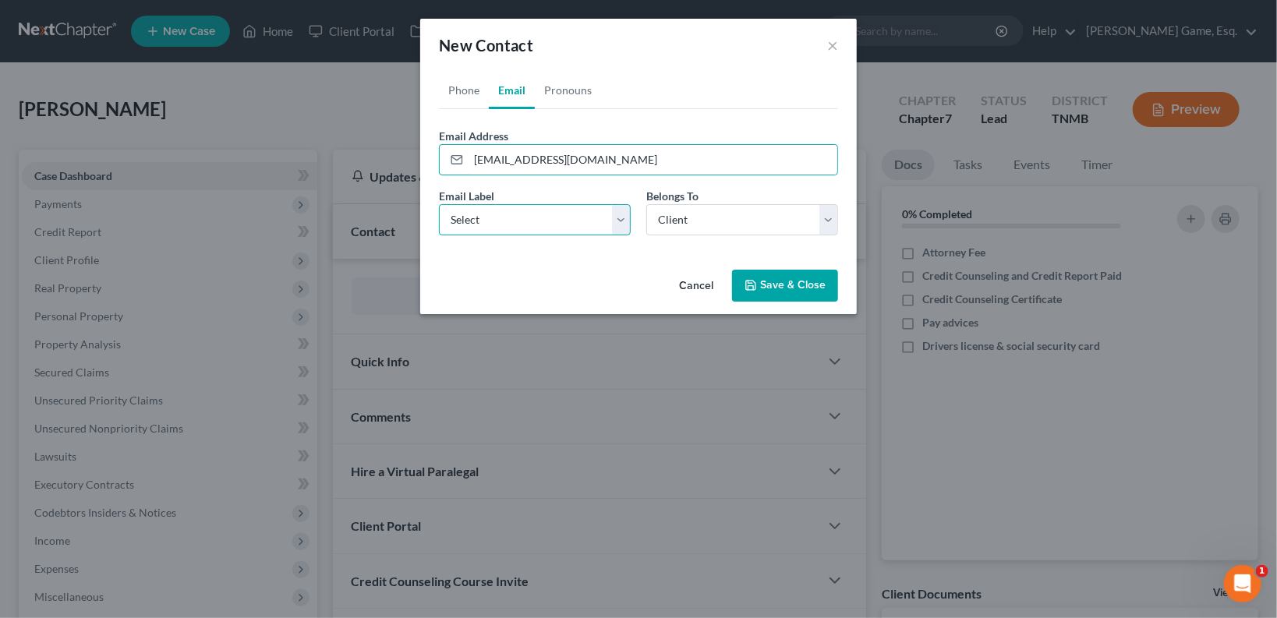
click at [529, 212] on select "Select Home Work Other" at bounding box center [535, 219] width 192 height 31
select select "0"
click at [439, 204] on select "Select Home Work Other" at bounding box center [535, 219] width 192 height 31
click at [719, 229] on select "Select Client Other" at bounding box center [742, 219] width 192 height 31
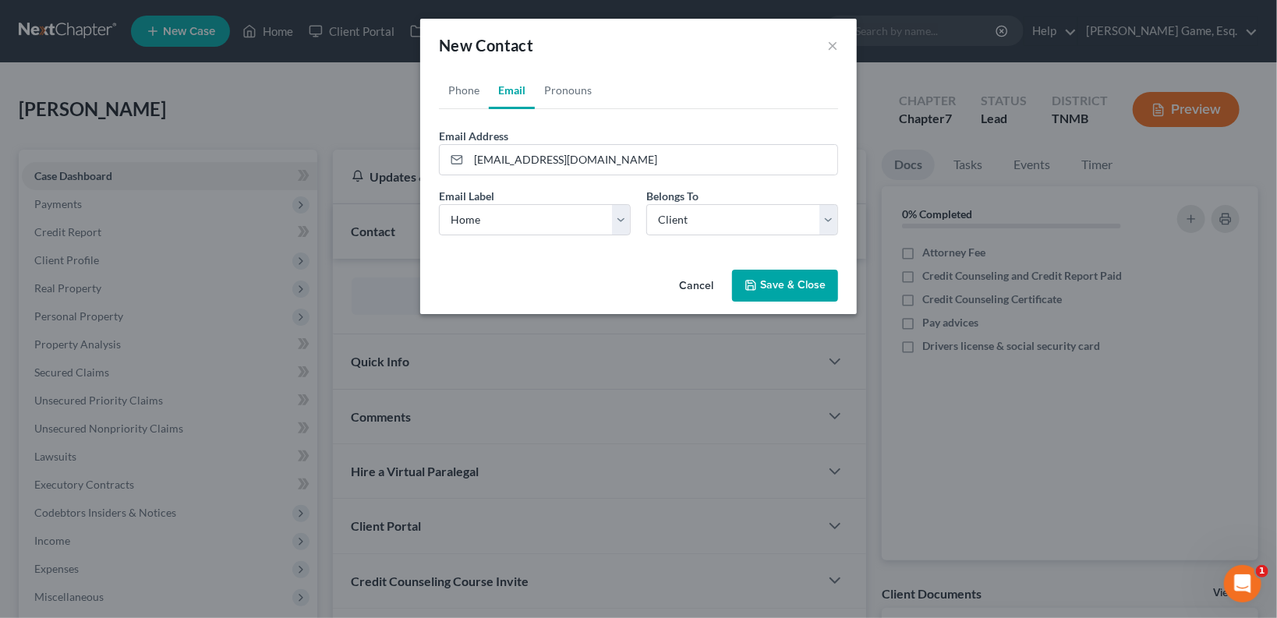
click at [809, 291] on button "Save & Close" at bounding box center [785, 286] width 106 height 33
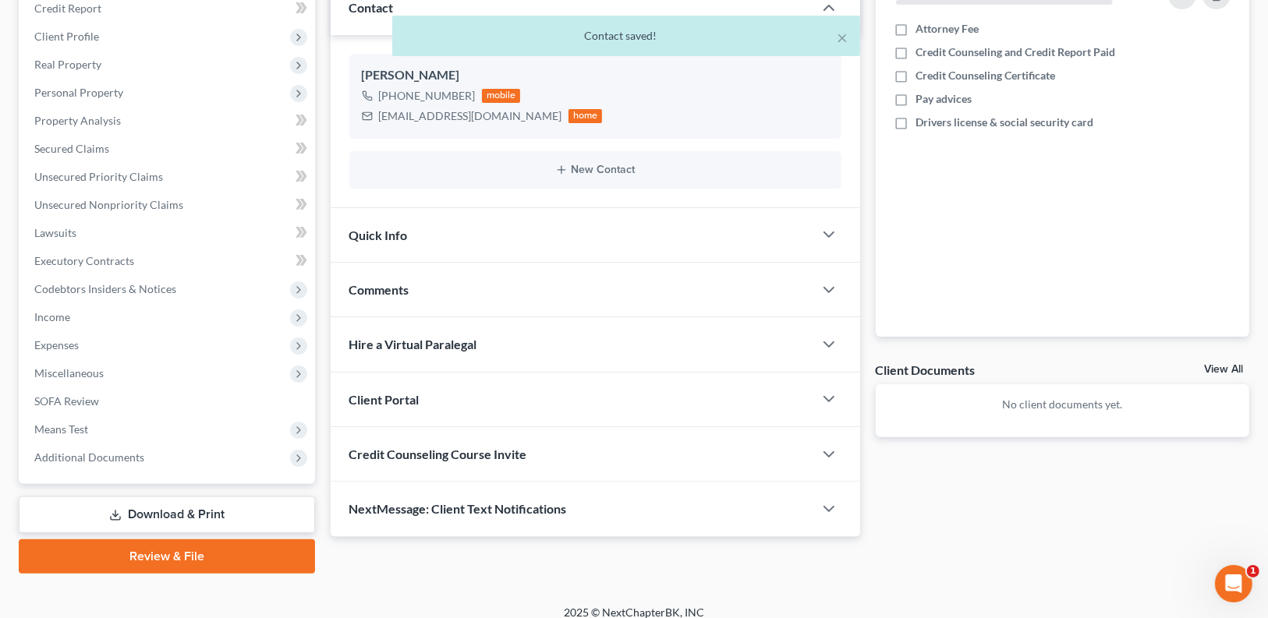
scroll to position [237, 0]
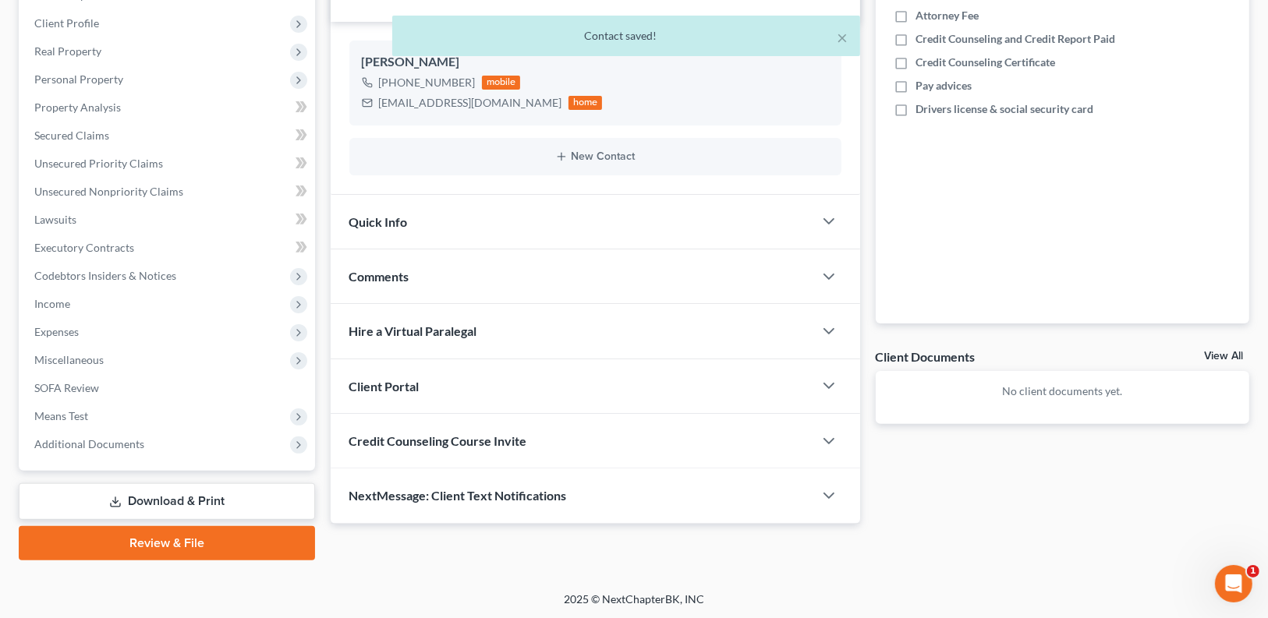
click at [540, 393] on div "Client Portal" at bounding box center [572, 386] width 483 height 54
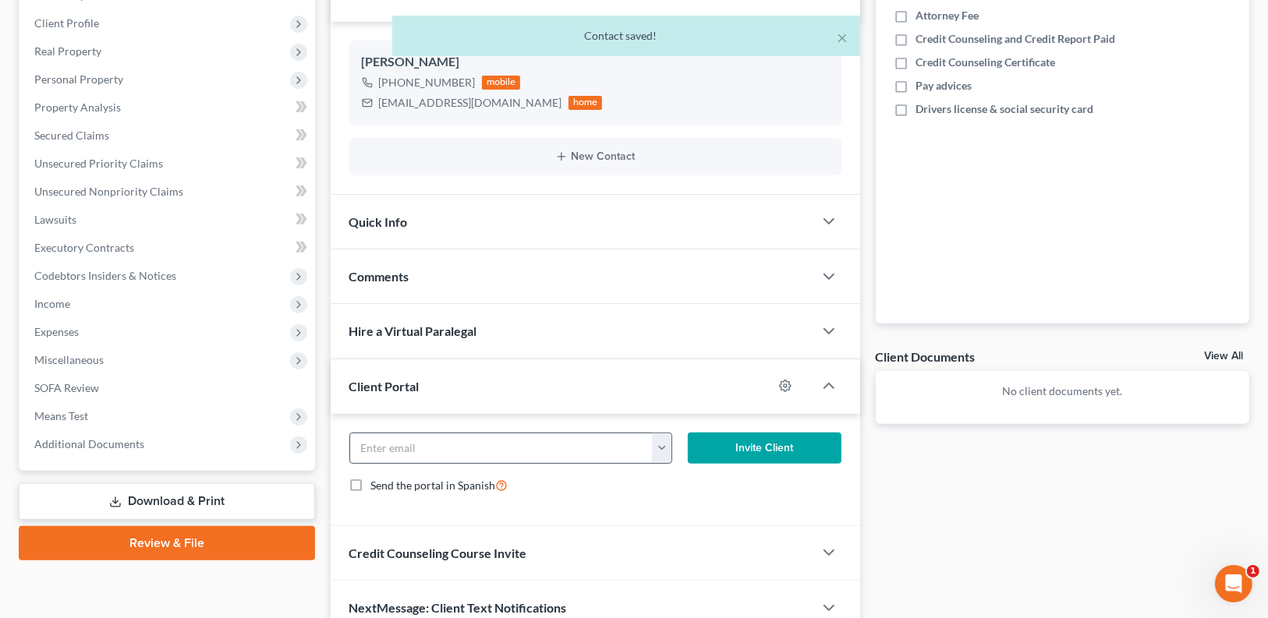
click at [664, 444] on button "button" at bounding box center [661, 448] width 19 height 30
click at [699, 479] on link "[EMAIL_ADDRESS][DOMAIN_NAME]" at bounding box center [759, 482] width 213 height 27
type input "[EMAIL_ADDRESS][DOMAIN_NAME]"
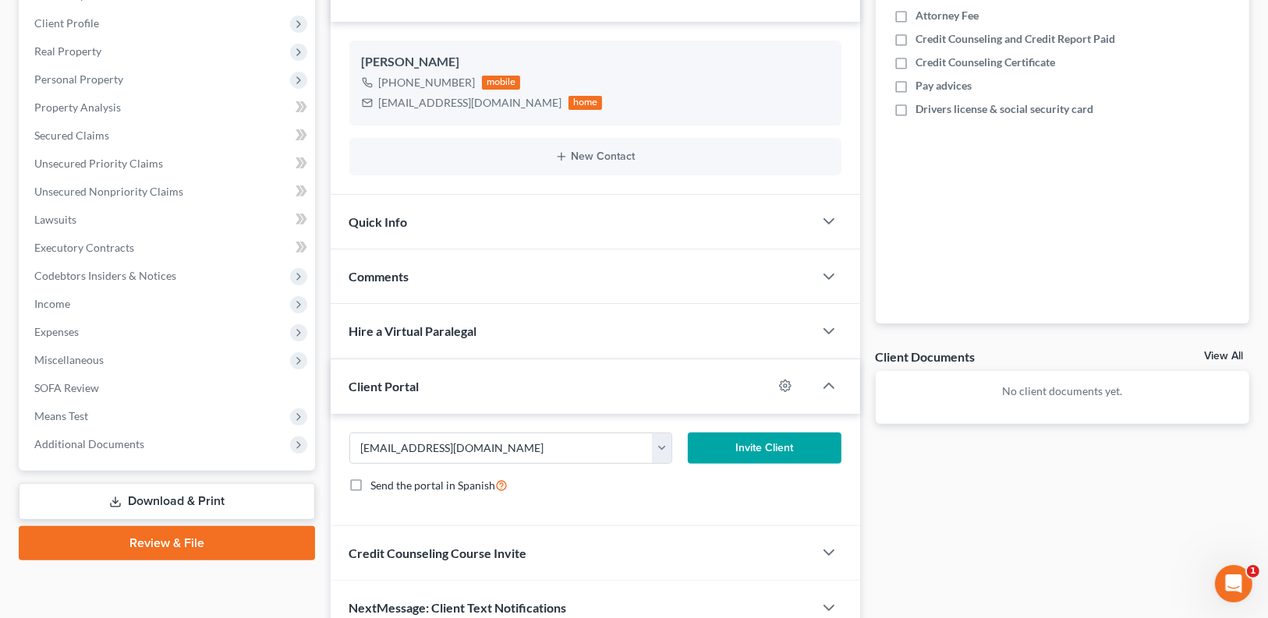
click at [737, 449] on button "Invite Client" at bounding box center [765, 448] width 154 height 31
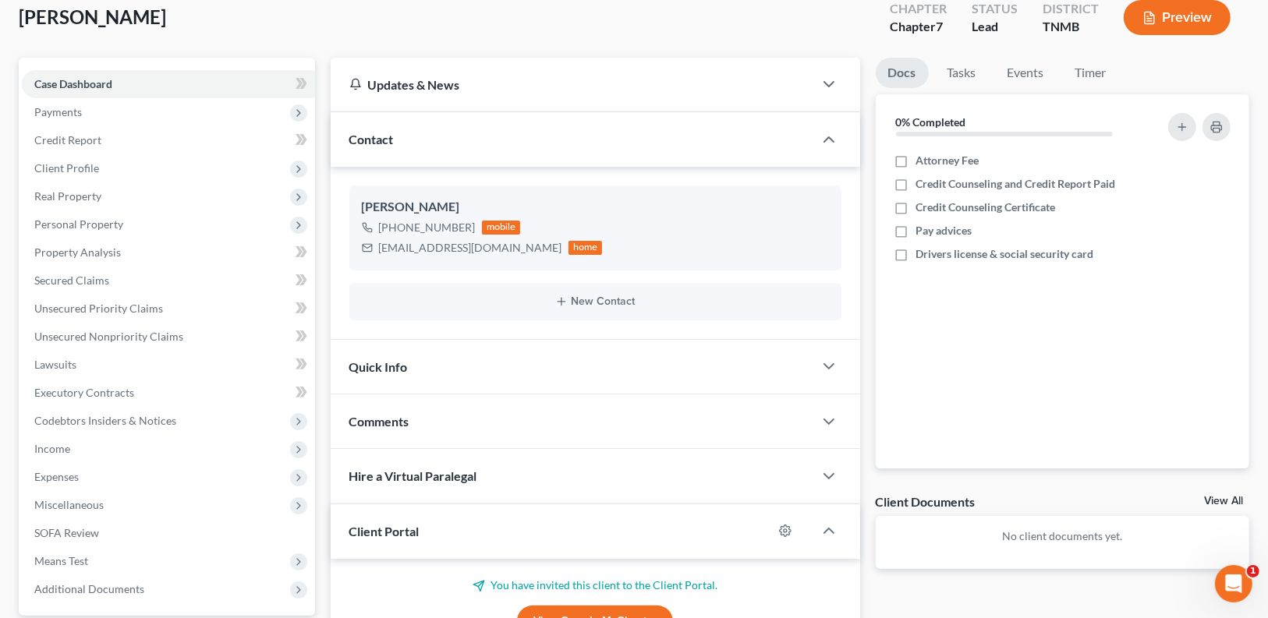
scroll to position [0, 0]
